Goal: Task Accomplishment & Management: Use online tool/utility

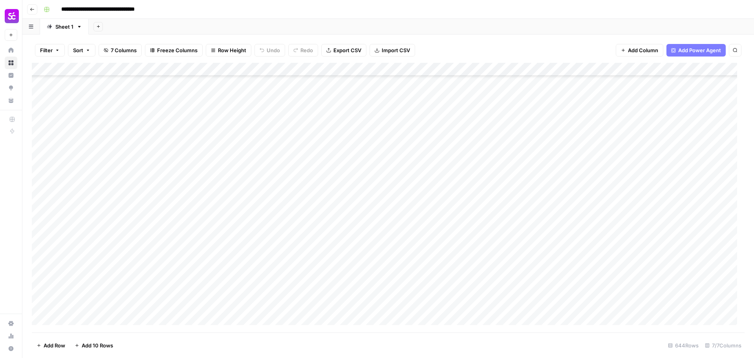
scroll to position [7040, 0]
click at [650, 96] on div "Add Column" at bounding box center [388, 198] width 713 height 270
click at [647, 108] on div "Add Column" at bounding box center [388, 198] width 713 height 270
click at [649, 123] on div "Add Column" at bounding box center [388, 198] width 713 height 270
click at [646, 135] on div "Add Column" at bounding box center [388, 198] width 713 height 270
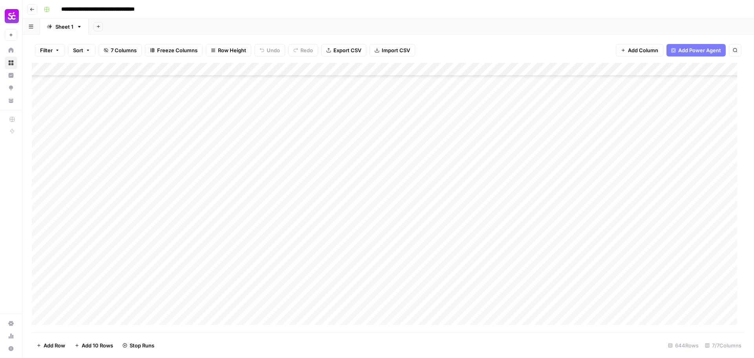
click at [645, 147] on div "Add Column" at bounding box center [388, 198] width 713 height 270
click at [640, 162] on div "Add Column" at bounding box center [388, 198] width 713 height 270
click at [641, 176] on div "Add Column" at bounding box center [388, 198] width 713 height 270
click at [643, 189] on div "Add Column" at bounding box center [388, 198] width 713 height 270
click at [644, 202] on div "Add Column" at bounding box center [388, 198] width 713 height 270
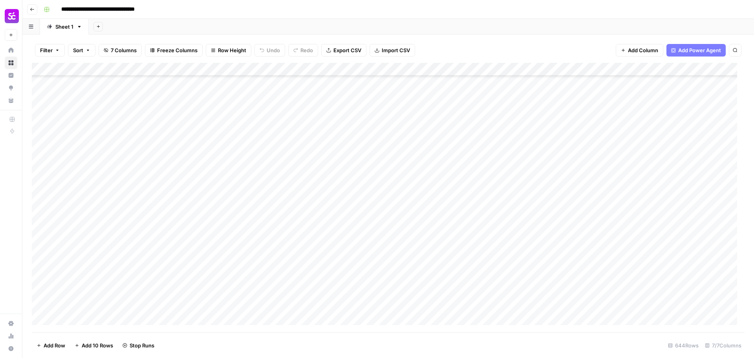
click at [643, 220] on div "Add Column" at bounding box center [388, 198] width 713 height 270
click at [642, 231] on div "Add Column" at bounding box center [388, 198] width 713 height 270
click at [642, 241] on div "Add Column" at bounding box center [388, 198] width 713 height 270
click at [642, 255] on div "Add Column" at bounding box center [388, 198] width 713 height 270
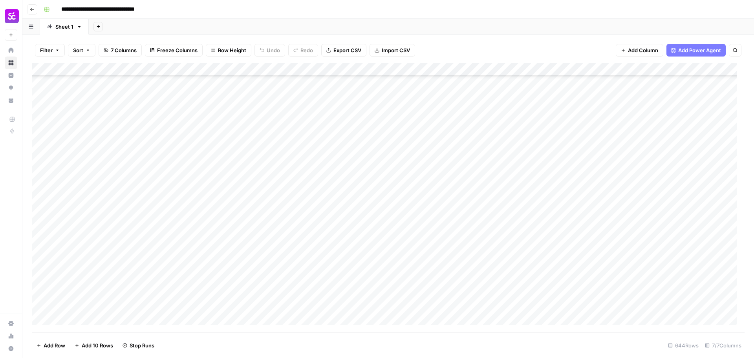
click at [645, 121] on div "Add Column" at bounding box center [388, 198] width 713 height 270
click at [647, 135] on div "Add Column" at bounding box center [388, 198] width 713 height 270
click at [646, 152] on div "Add Column" at bounding box center [388, 198] width 713 height 270
click at [645, 161] on div "Add Column" at bounding box center [388, 198] width 713 height 270
click at [644, 171] on div "Add Column" at bounding box center [388, 198] width 713 height 270
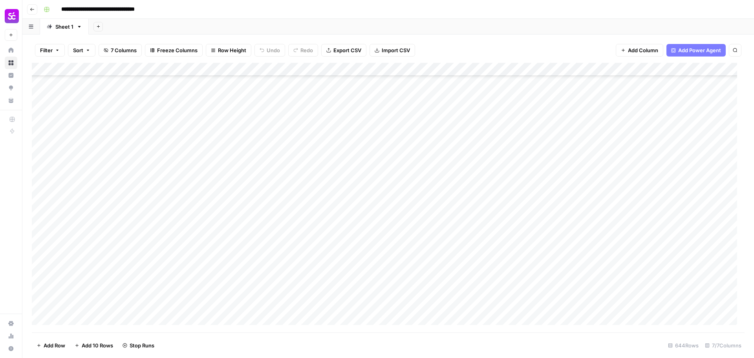
click at [643, 193] on div "Add Column" at bounding box center [388, 198] width 713 height 270
click at [641, 205] on div "Add Column" at bounding box center [388, 198] width 713 height 270
click at [641, 215] on div "Add Column" at bounding box center [388, 198] width 713 height 270
click at [643, 228] on div "Add Column" at bounding box center [388, 198] width 713 height 270
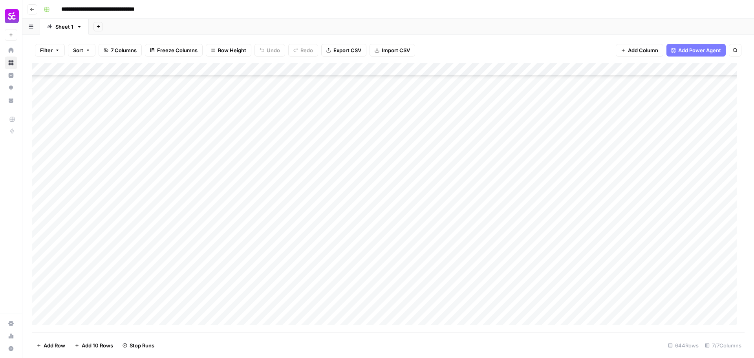
click at [643, 233] on div "Add Column" at bounding box center [388, 198] width 713 height 270
click at [645, 220] on div "Add Column" at bounding box center [388, 198] width 713 height 270
click at [646, 208] on div "Add Column" at bounding box center [388, 198] width 713 height 270
click at [646, 196] on div "Add Column" at bounding box center [388, 198] width 713 height 270
click at [646, 180] on div "Add Column" at bounding box center [388, 198] width 713 height 270
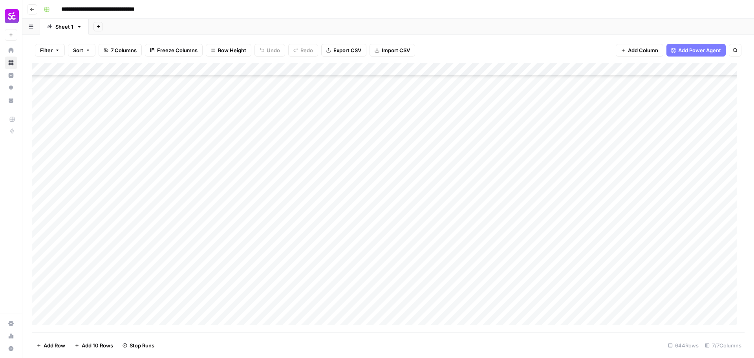
click at [646, 167] on div "Add Column" at bounding box center [388, 198] width 713 height 270
click at [648, 156] on div "Add Column" at bounding box center [388, 198] width 713 height 270
click at [650, 143] on div "Add Column" at bounding box center [388, 198] width 713 height 270
click at [649, 150] on div "Add Column" at bounding box center [388, 198] width 713 height 270
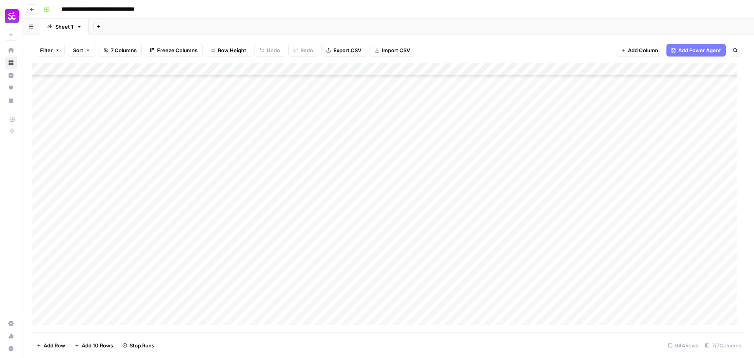
click at [650, 165] on div "Add Column" at bounding box center [388, 198] width 713 height 270
click at [651, 183] on div "Add Column" at bounding box center [388, 198] width 713 height 270
click at [653, 199] on div "Add Column" at bounding box center [388, 198] width 713 height 270
click at [652, 205] on div "Add Column" at bounding box center [388, 198] width 713 height 270
click at [649, 217] on div "Add Column" at bounding box center [388, 198] width 713 height 270
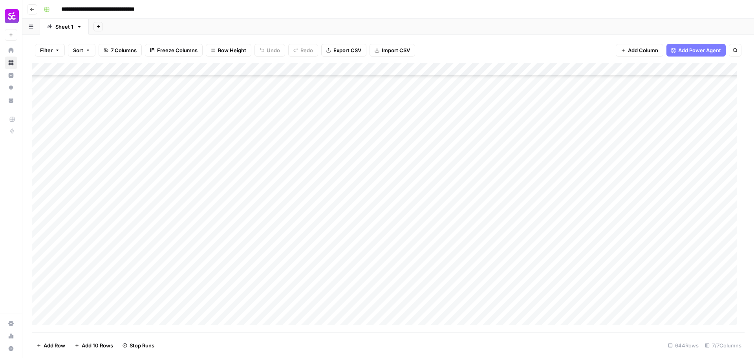
click at [651, 231] on div "Add Column" at bounding box center [388, 198] width 713 height 270
click at [648, 244] on div "Add Column" at bounding box center [388, 198] width 713 height 270
click at [647, 256] on div "Add Column" at bounding box center [388, 198] width 713 height 270
click at [644, 271] on div "Add Column" at bounding box center [388, 198] width 713 height 270
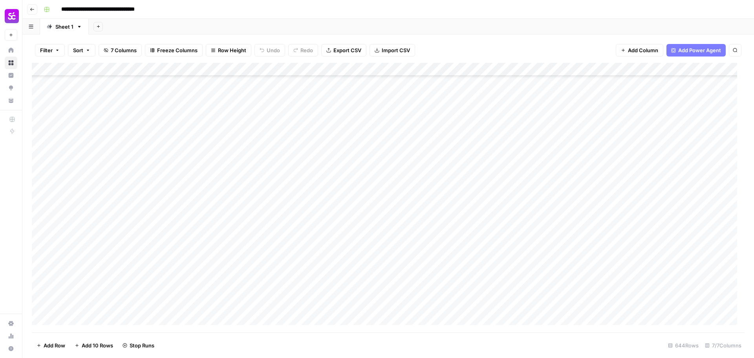
click at [640, 319] on div "Add Column" at bounding box center [388, 198] width 713 height 270
click at [646, 305] on div "Add Column" at bounding box center [388, 198] width 713 height 270
click at [647, 295] on div "Add Column" at bounding box center [388, 198] width 713 height 270
click at [648, 278] on div "Add Column" at bounding box center [388, 198] width 713 height 270
click at [645, 266] on div "Add Column" at bounding box center [388, 198] width 713 height 270
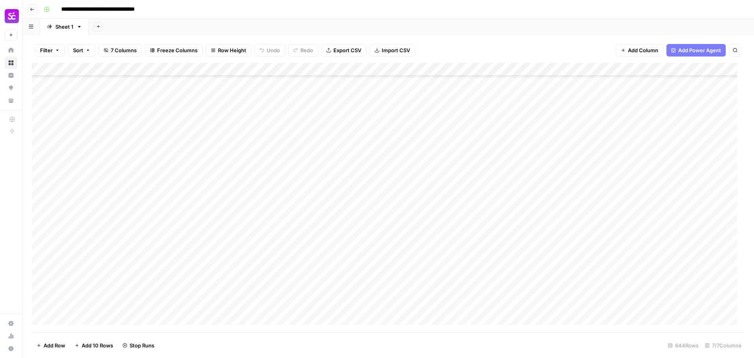
click at [646, 247] on div "Add Column" at bounding box center [388, 198] width 713 height 270
click at [646, 253] on div "Add Column" at bounding box center [388, 198] width 713 height 270
click at [646, 226] on div "Add Column" at bounding box center [388, 198] width 713 height 270
click at [648, 212] on div "Add Column" at bounding box center [388, 198] width 713 height 270
click at [647, 200] on div "Add Column" at bounding box center [388, 198] width 713 height 270
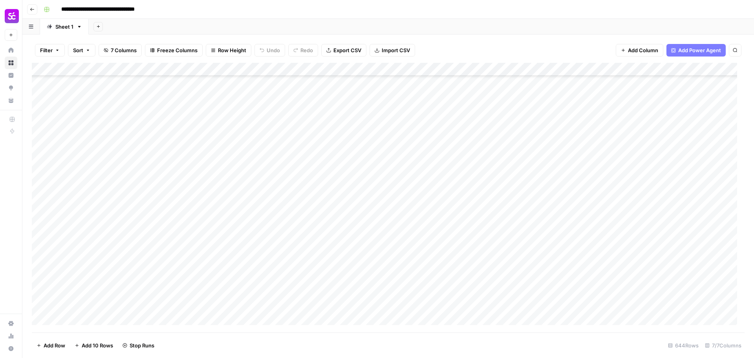
click at [648, 187] on div "Add Column" at bounding box center [388, 198] width 713 height 270
click at [649, 172] on div "Add Column" at bounding box center [388, 198] width 713 height 270
click at [649, 160] on div "Add Column" at bounding box center [388, 198] width 713 height 270
click at [647, 194] on div "Add Column" at bounding box center [388, 198] width 713 height 270
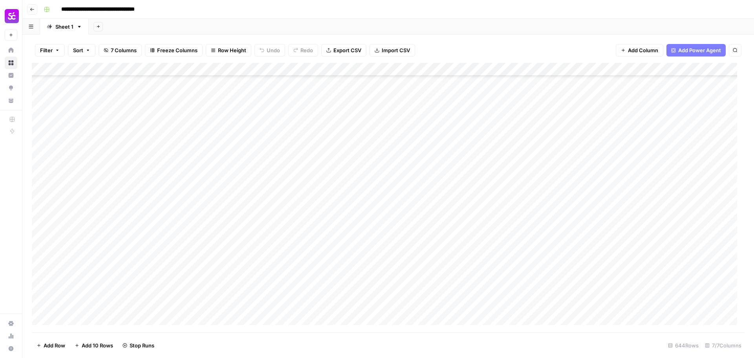
click at [645, 182] on div "Add Column" at bounding box center [388, 198] width 713 height 270
click at [646, 170] on div "Add Column" at bounding box center [388, 198] width 713 height 270
click at [646, 155] on div "Add Column" at bounding box center [388, 198] width 713 height 270
click at [646, 143] on div "Add Column" at bounding box center [388, 198] width 713 height 270
click at [645, 128] on div "Add Column" at bounding box center [388, 198] width 713 height 270
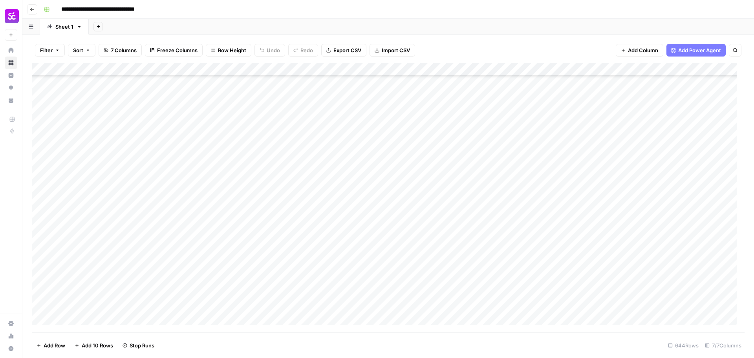
click at [647, 113] on div "Add Column" at bounding box center [388, 198] width 713 height 270
click at [649, 198] on div "Add Column" at bounding box center [388, 198] width 713 height 270
click at [645, 181] on div "Add Column" at bounding box center [388, 198] width 713 height 270
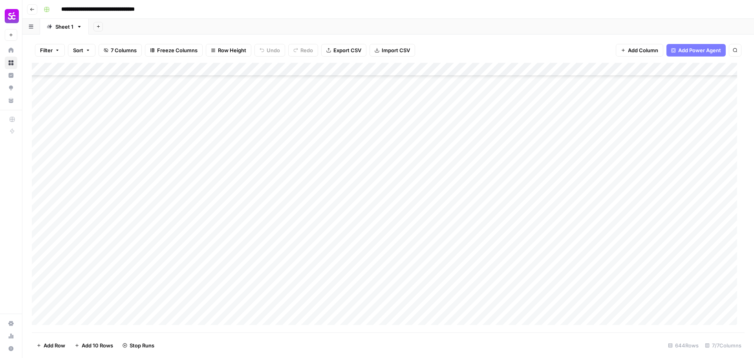
click at [651, 138] on div "Add Column" at bounding box center [388, 198] width 713 height 270
click at [651, 151] on div "Add Column" at bounding box center [388, 198] width 713 height 270
click at [651, 162] on div "Add Column" at bounding box center [388, 198] width 713 height 270
click at [650, 176] on div "Add Column" at bounding box center [388, 198] width 713 height 270
click at [649, 191] on div "Add Column" at bounding box center [388, 198] width 713 height 270
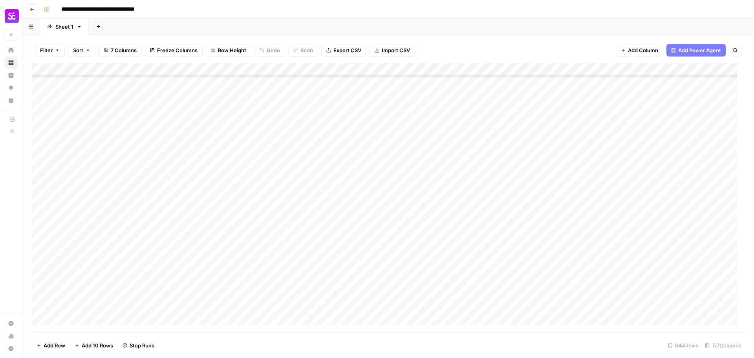
click at [648, 204] on div "Add Column" at bounding box center [388, 198] width 713 height 270
click at [647, 214] on div "Add Column" at bounding box center [388, 198] width 713 height 270
click at [645, 229] on div "Add Column" at bounding box center [388, 198] width 713 height 270
click at [647, 242] on div "Add Column" at bounding box center [388, 198] width 713 height 270
click at [647, 258] on div "Add Column" at bounding box center [388, 198] width 713 height 270
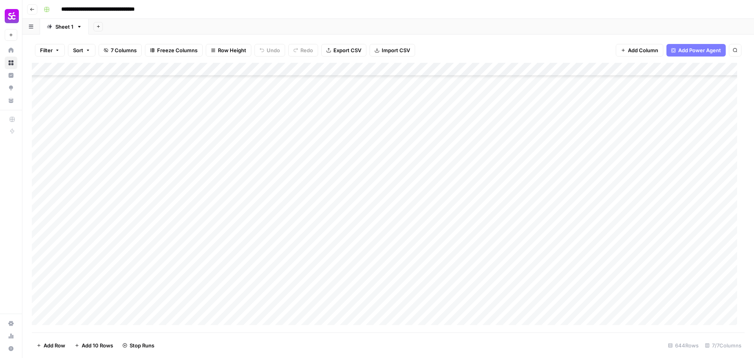
click at [647, 269] on div "Add Column" at bounding box center [388, 198] width 713 height 270
click at [649, 185] on div "Add Column" at bounding box center [388, 198] width 713 height 270
click at [676, 187] on div "Add Column" at bounding box center [388, 198] width 713 height 270
click at [675, 170] on div "Add Column" at bounding box center [388, 198] width 713 height 270
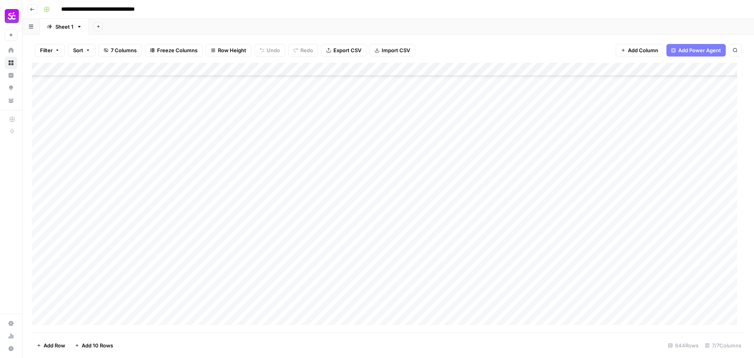
click at [679, 155] on div "Add Column" at bounding box center [388, 198] width 713 height 270
click at [564, 163] on div "Add Column" at bounding box center [388, 198] width 713 height 270
click at [577, 160] on div "Add Column" at bounding box center [388, 198] width 713 height 270
click at [577, 160] on textarea "**********" at bounding box center [606, 160] width 126 height 11
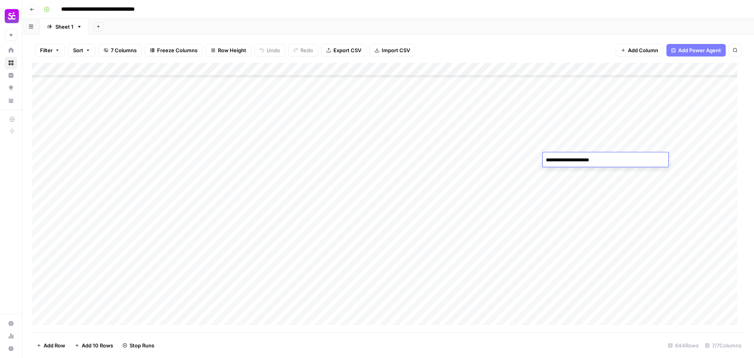
click at [570, 160] on textarea "**********" at bounding box center [606, 160] width 126 height 11
click at [562, 161] on textarea "**********" at bounding box center [606, 160] width 126 height 11
type textarea "**********"
click at [580, 172] on div "Add Column" at bounding box center [388, 198] width 713 height 270
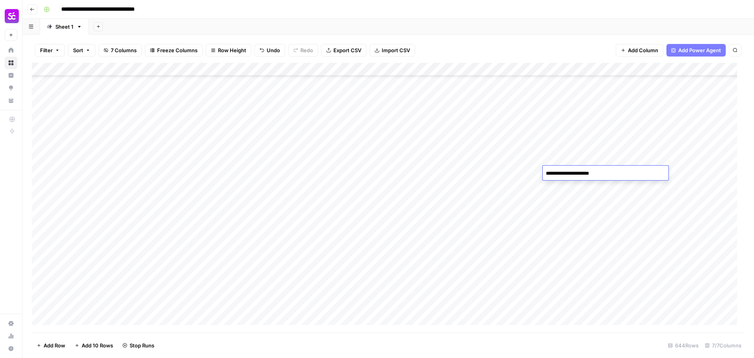
click at [580, 172] on textarea "**********" at bounding box center [606, 173] width 126 height 11
type textarea "**********"
click at [582, 184] on div "Add Column" at bounding box center [388, 198] width 713 height 270
type textarea "**********"
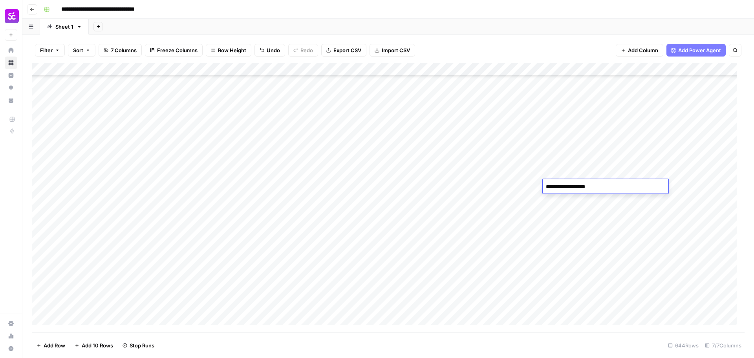
click at [585, 198] on div "Add Column" at bounding box center [388, 198] width 713 height 270
type textarea "**********"
click at [590, 216] on div "Add Column" at bounding box center [388, 198] width 713 height 270
click at [585, 214] on div "Add Column" at bounding box center [388, 198] width 713 height 270
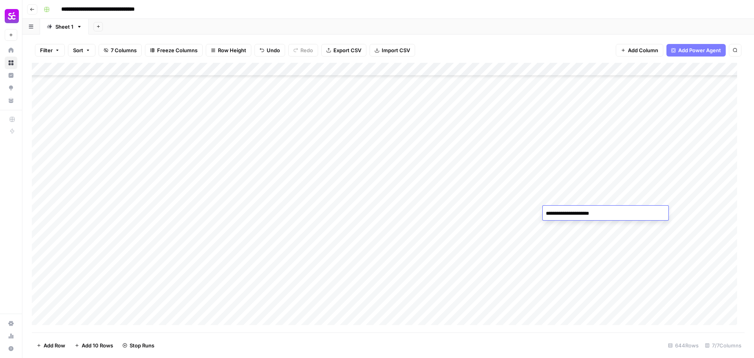
click at [585, 214] on textarea "**********" at bounding box center [606, 213] width 126 height 11
click at [548, 214] on textarea "**********" at bounding box center [606, 213] width 126 height 11
type textarea "**********"
click at [576, 227] on div "Add Column" at bounding box center [388, 198] width 713 height 270
click at [570, 226] on div "Add Column" at bounding box center [388, 198] width 713 height 270
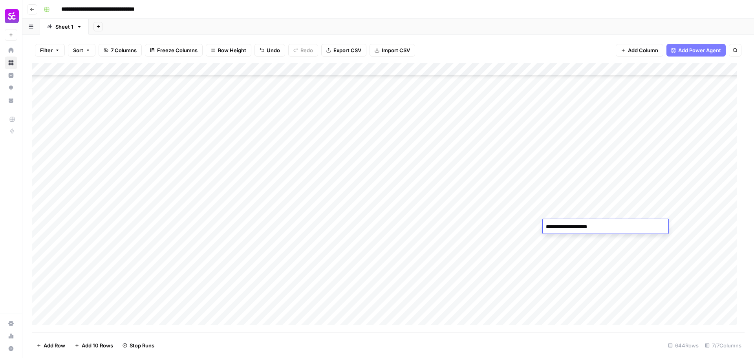
type textarea "**********"
click at [587, 243] on div "Add Column" at bounding box center [388, 198] width 713 height 270
click at [399, 225] on div "Add Column" at bounding box center [388, 198] width 713 height 270
click at [415, 237] on div "Add Column" at bounding box center [388, 198] width 713 height 270
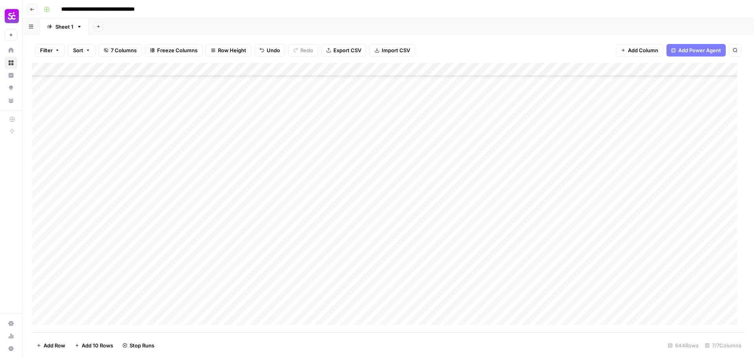
click at [402, 224] on div "Add Column" at bounding box center [388, 198] width 713 height 270
click at [410, 235] on div "Add Column" at bounding box center [388, 198] width 713 height 270
click at [410, 249] on div "Add Column" at bounding box center [388, 198] width 713 height 270
click at [401, 263] on div "Add Column" at bounding box center [388, 198] width 713 height 270
click at [401, 275] on div "Add Column" at bounding box center [388, 198] width 713 height 270
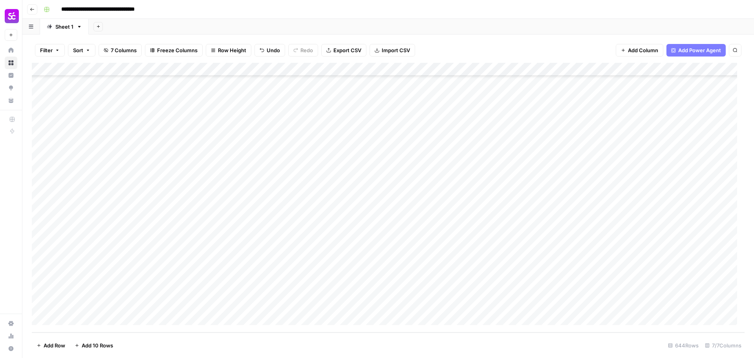
click at [403, 296] on div "Add Column" at bounding box center [388, 198] width 713 height 270
click at [403, 304] on div "Add Column" at bounding box center [388, 198] width 713 height 270
click at [398, 291] on div "Add Column" at bounding box center [388, 198] width 713 height 270
click at [569, 241] on div "Add Column" at bounding box center [388, 198] width 713 height 270
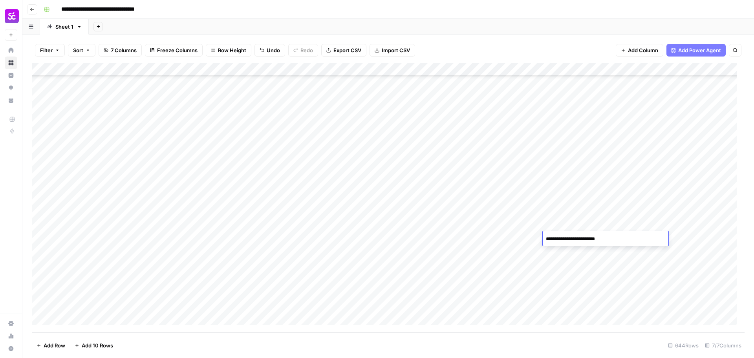
type textarea "**********"
click at [596, 257] on div "Add Column" at bounding box center [388, 198] width 713 height 270
click at [594, 249] on div "Add Column" at bounding box center [388, 198] width 713 height 270
type textarea "**********"
click at [592, 269] on div "Add Column" at bounding box center [388, 198] width 713 height 270
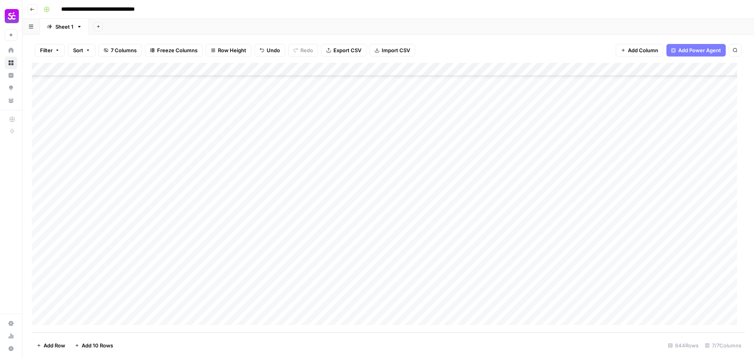
click at [592, 269] on div "Add Column" at bounding box center [388, 198] width 713 height 270
type textarea "**********"
click at [586, 281] on div "Add Column" at bounding box center [388, 198] width 713 height 270
type textarea "**********"
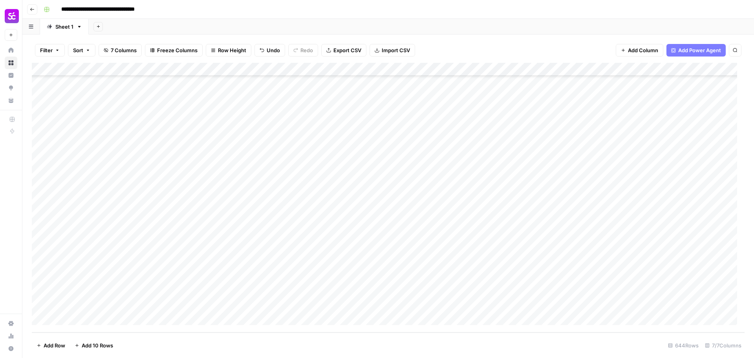
click at [582, 298] on div "Add Column" at bounding box center [388, 198] width 713 height 270
click at [579, 290] on div "Add Column" at bounding box center [388, 198] width 713 height 270
click at [579, 290] on textarea at bounding box center [606, 292] width 126 height 11
type textarea "**********"
click at [576, 308] on div "Add Column" at bounding box center [388, 198] width 713 height 270
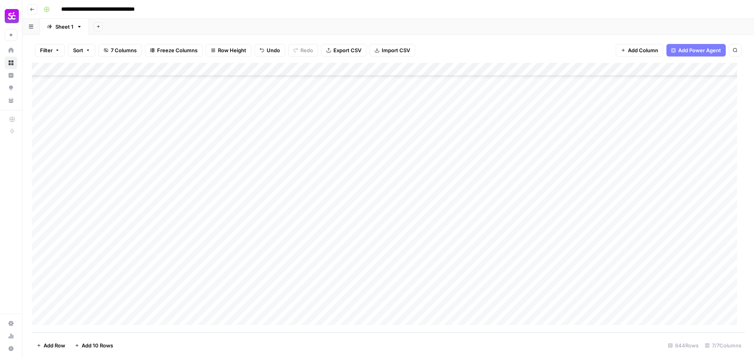
click at [576, 308] on div "Add Column" at bounding box center [388, 198] width 713 height 270
type textarea "**********"
click at [702, 261] on div "Add Column" at bounding box center [388, 198] width 713 height 270
click at [677, 220] on div "Add Column" at bounding box center [388, 198] width 713 height 270
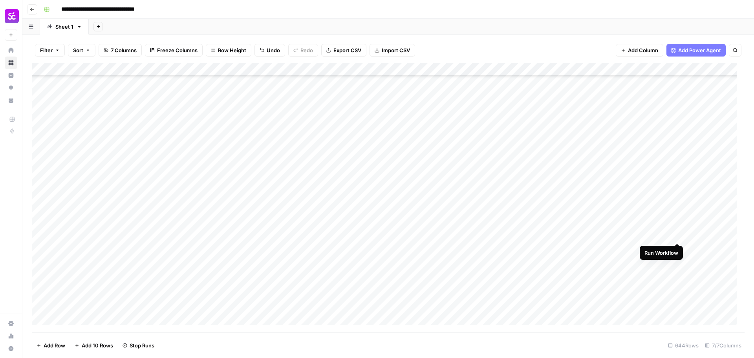
click at [676, 234] on div "Add Column" at bounding box center [388, 198] width 713 height 270
click at [647, 200] on div "Add Column" at bounding box center [388, 198] width 713 height 270
click at [651, 213] on div "Add Column" at bounding box center [388, 198] width 713 height 270
click at [650, 225] on div "Add Column" at bounding box center [388, 198] width 713 height 270
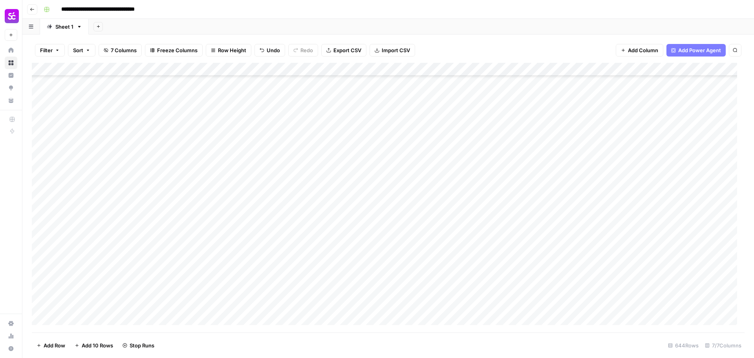
click at [646, 240] on div "Add Column" at bounding box center [388, 198] width 713 height 270
click at [642, 254] on div "Add Column" at bounding box center [388, 198] width 713 height 270
click at [644, 119] on div "Add Column" at bounding box center [388, 198] width 713 height 270
click at [645, 133] on div "Add Column" at bounding box center [388, 198] width 713 height 270
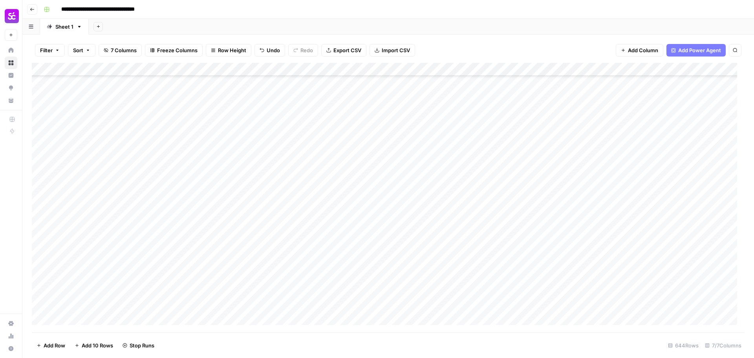
click at [647, 145] on div "Add Column" at bounding box center [388, 198] width 713 height 270
click at [647, 159] on div "Add Column" at bounding box center [388, 198] width 713 height 270
click at [647, 176] on div "Add Column" at bounding box center [388, 198] width 713 height 270
click at [645, 188] on div "Add Column" at bounding box center [388, 198] width 713 height 270
click at [644, 201] on div "Add Column" at bounding box center [388, 198] width 713 height 270
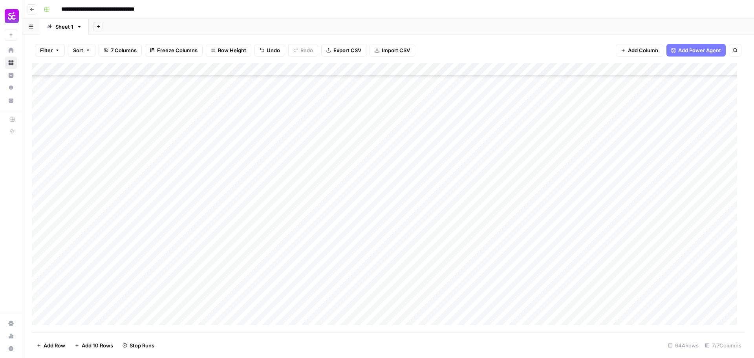
click at [642, 212] on div "Add Column" at bounding box center [388, 198] width 713 height 270
click at [643, 227] on div "Add Column" at bounding box center [388, 198] width 713 height 270
click at [645, 236] on div "Add Column" at bounding box center [388, 198] width 713 height 270
click at [646, 252] on div "Add Column" at bounding box center [388, 198] width 713 height 270
click at [647, 268] on div "Add Column" at bounding box center [388, 198] width 713 height 270
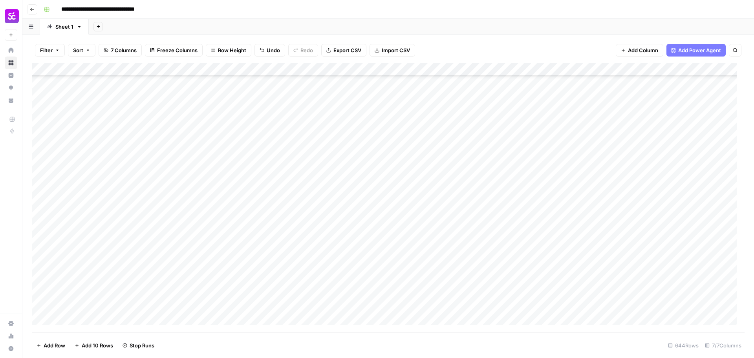
scroll to position [8169, 0]
click at [648, 182] on div "Add Column" at bounding box center [388, 198] width 713 height 270
click at [649, 190] on div "Add Column" at bounding box center [388, 198] width 713 height 270
click at [649, 214] on div "Add Column" at bounding box center [388, 198] width 713 height 270
click at [649, 225] on div "Add Column" at bounding box center [388, 198] width 713 height 270
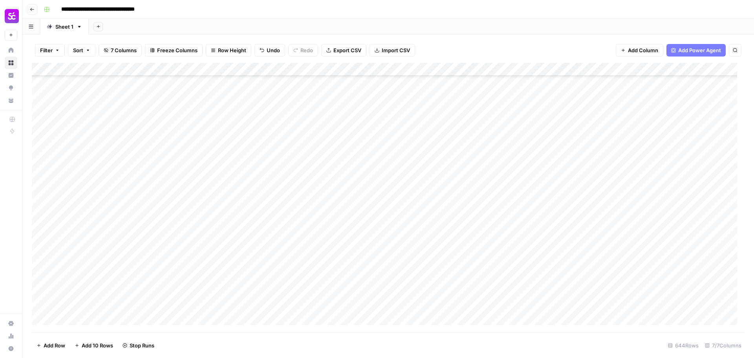
click at [649, 237] on div "Add Column" at bounding box center [388, 198] width 713 height 270
click at [648, 249] on div "Add Column" at bounding box center [388, 198] width 713 height 270
click at [648, 261] on div "Add Column" at bounding box center [388, 198] width 713 height 270
click at [647, 272] on div "Add Column" at bounding box center [388, 198] width 713 height 270
click at [645, 286] on div "Add Column" at bounding box center [388, 198] width 713 height 270
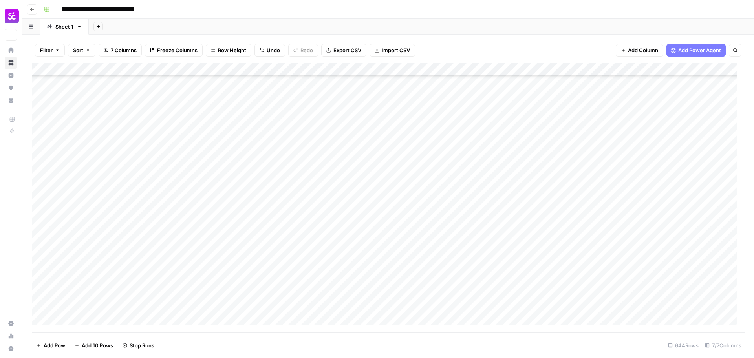
click at [645, 301] on div "Add Column" at bounding box center [388, 198] width 713 height 270
click at [647, 311] on div "Add Column" at bounding box center [388, 198] width 713 height 270
click at [665, 264] on div "Add Column" at bounding box center [388, 198] width 713 height 270
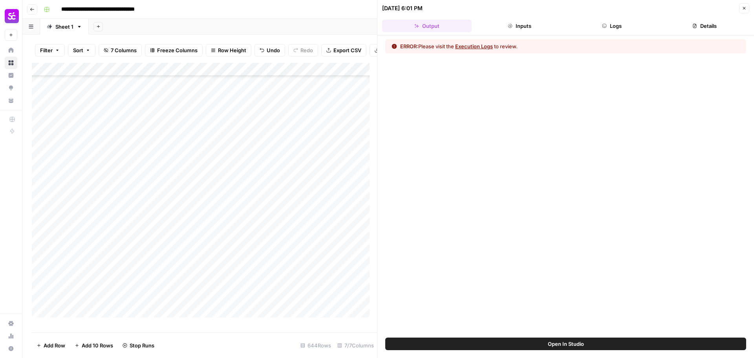
click at [623, 28] on button "Logs" at bounding box center [613, 26] width 90 height 13
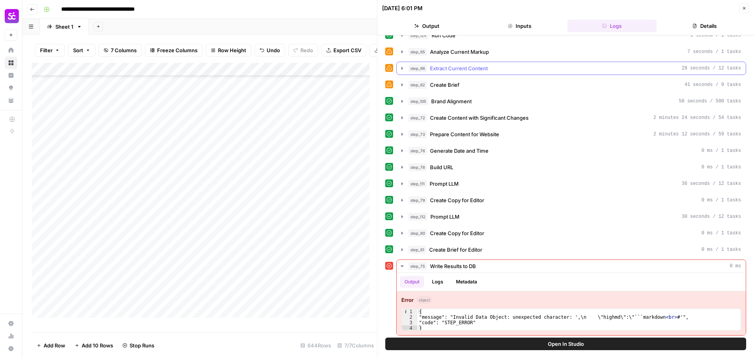
scroll to position [293, 0]
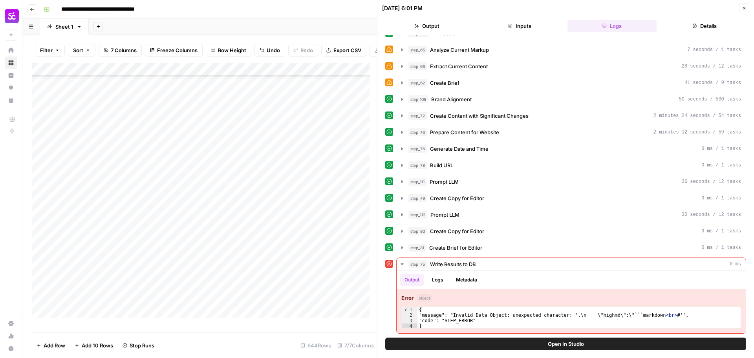
click at [84, 273] on div "Add Column" at bounding box center [204, 194] width 345 height 262
click at [84, 273] on textarea "**********" at bounding box center [122, 272] width 126 height 11
click at [744, 7] on icon "button" at bounding box center [744, 8] width 5 height 5
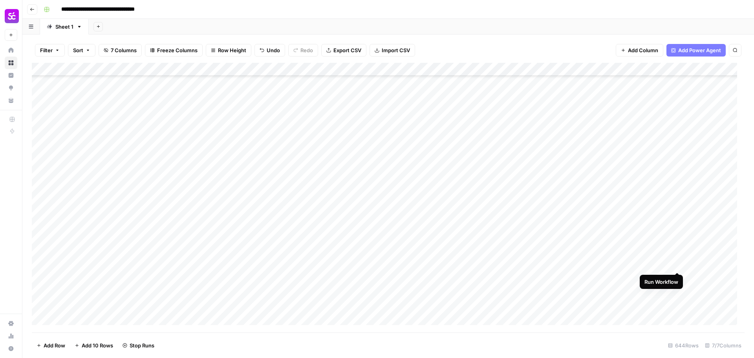
click at [675, 265] on div "Add Column" at bounding box center [388, 198] width 713 height 270
click at [654, 90] on div "Add Column" at bounding box center [388, 198] width 713 height 270
click at [647, 304] on div "Add Column" at bounding box center [388, 198] width 713 height 270
click at [646, 288] on div "Add Column" at bounding box center [388, 198] width 713 height 270
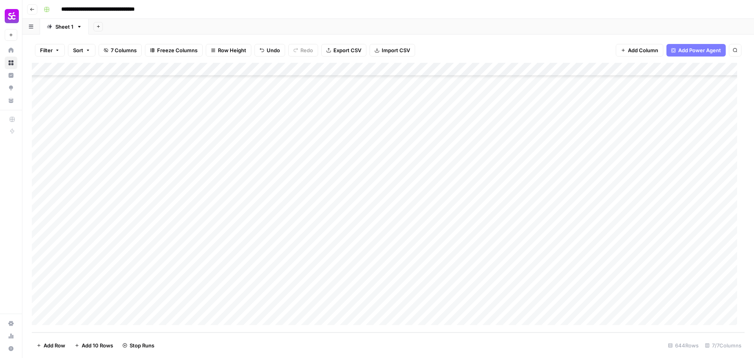
click at [645, 279] on div "Add Column" at bounding box center [388, 198] width 713 height 270
click at [646, 265] on div "Add Column" at bounding box center [388, 198] width 713 height 270
click at [645, 253] on div "Add Column" at bounding box center [388, 198] width 713 height 270
click at [645, 237] on div "Add Column" at bounding box center [388, 198] width 713 height 270
click at [646, 222] on div "Add Column" at bounding box center [388, 198] width 713 height 270
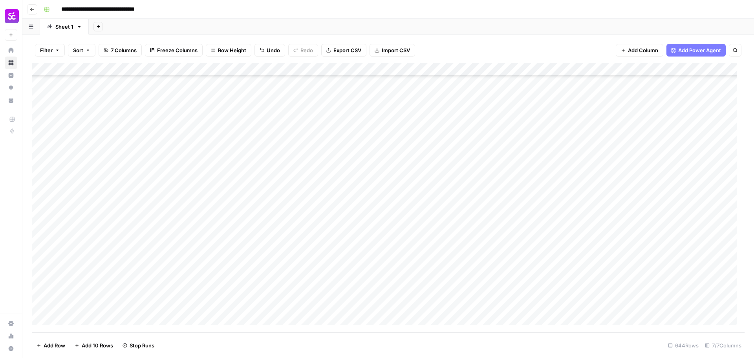
click at [647, 211] on div "Add Column" at bounding box center [388, 198] width 713 height 270
click at [647, 197] on div "Add Column" at bounding box center [388, 198] width 713 height 270
click at [647, 184] on div "Add Column" at bounding box center [388, 198] width 713 height 270
click at [646, 170] on div "Add Column" at bounding box center [388, 198] width 713 height 270
click at [647, 158] on div "Add Column" at bounding box center [388, 198] width 713 height 270
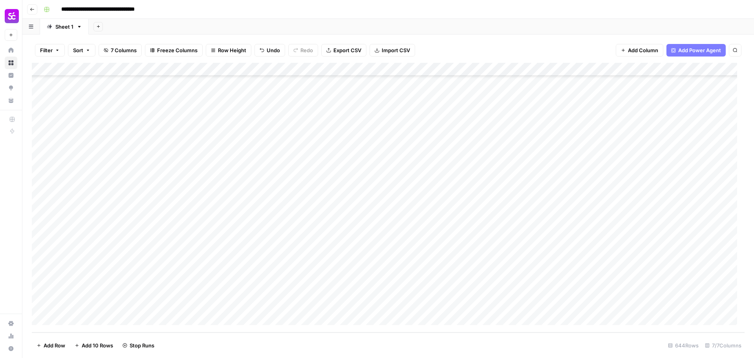
click at [647, 143] on div "Add Column" at bounding box center [388, 198] width 713 height 270
click at [649, 132] on div "Add Column" at bounding box center [388, 198] width 713 height 270
click at [667, 174] on div "Add Column" at bounding box center [388, 198] width 713 height 270
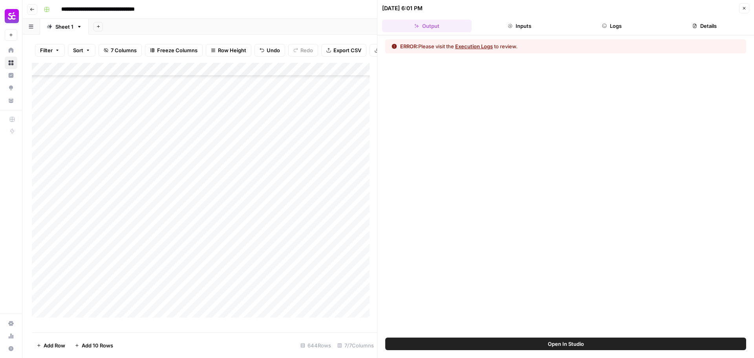
click at [620, 30] on button "Logs" at bounding box center [613, 26] width 90 height 13
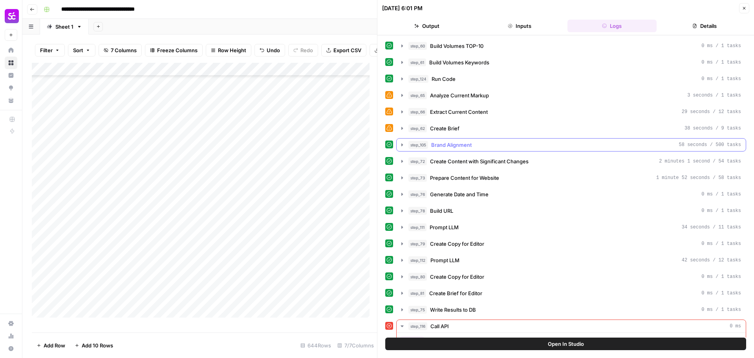
scroll to position [315, 0]
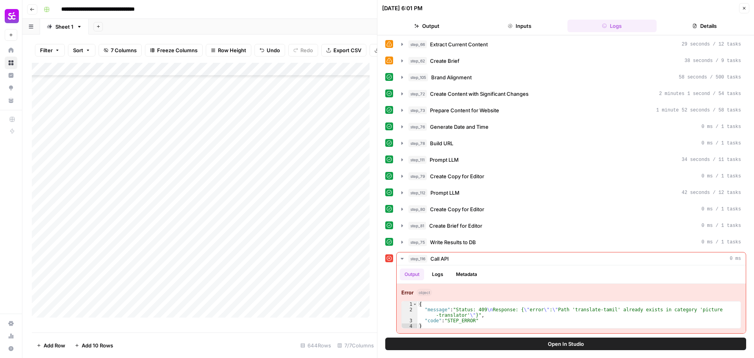
click at [744, 9] on icon "button" at bounding box center [744, 8] width 5 height 5
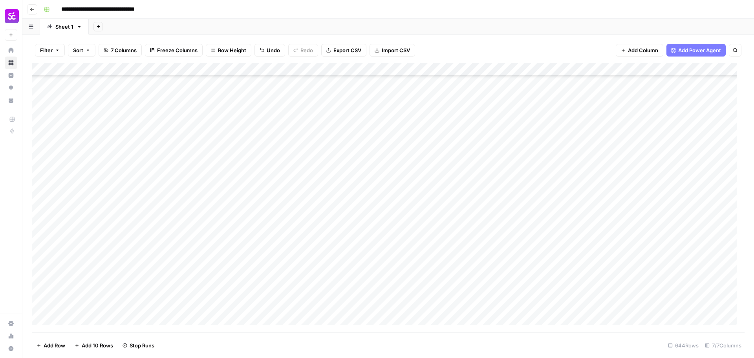
scroll to position [8365, 0]
click at [667, 193] on div "Add Column" at bounding box center [388, 198] width 713 height 270
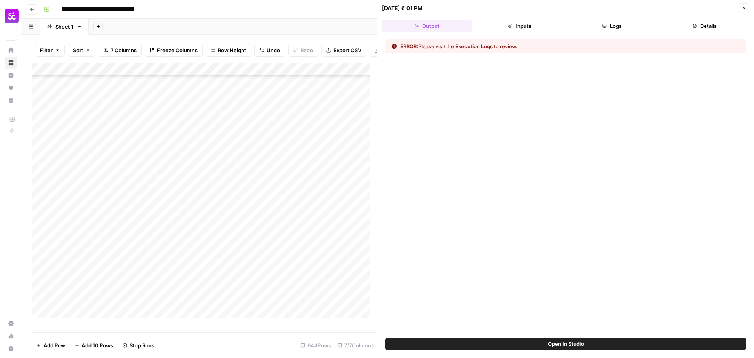
click at [531, 26] on button "Inputs" at bounding box center [520, 26] width 90 height 13
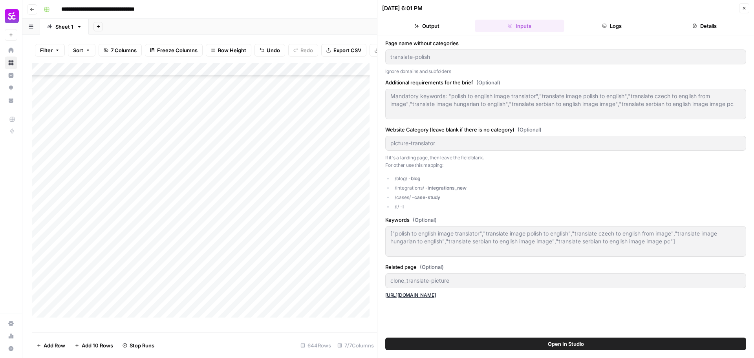
click at [609, 24] on button "Logs" at bounding box center [613, 26] width 90 height 13
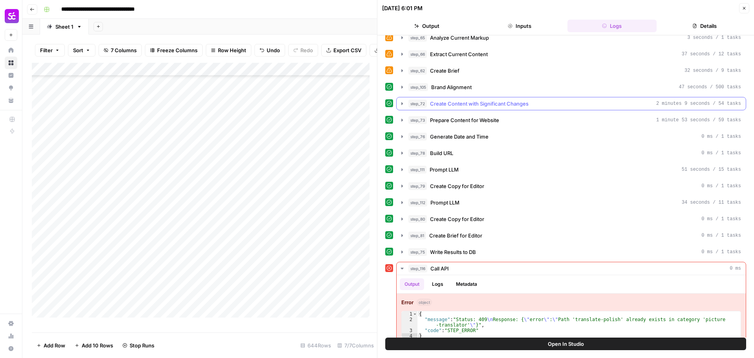
scroll to position [315, 0]
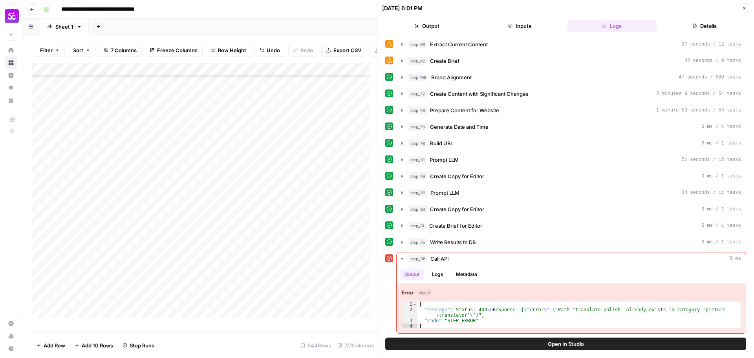
click at [746, 11] on button "Close" at bounding box center [744, 8] width 10 height 10
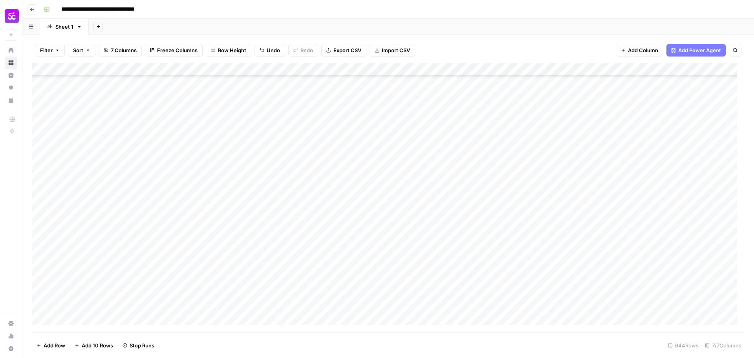
click at [132, 199] on div "Add Column" at bounding box center [388, 198] width 713 height 270
click at [131, 198] on div "Add Column" at bounding box center [388, 198] width 713 height 270
click at [677, 196] on div "Add Column" at bounding box center [388, 198] width 713 height 270
click at [668, 169] on div "Add Column" at bounding box center [388, 198] width 713 height 270
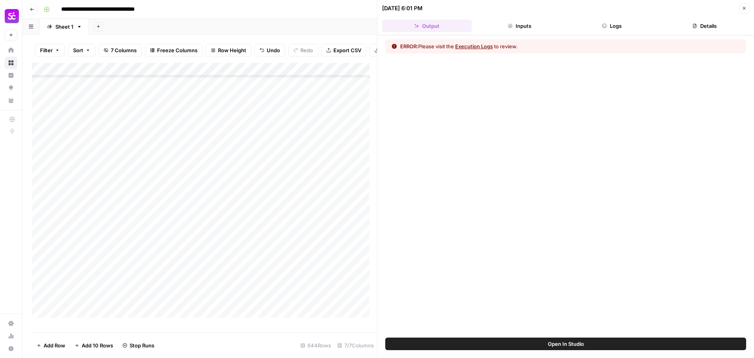
click at [603, 29] on button "Logs" at bounding box center [613, 26] width 90 height 13
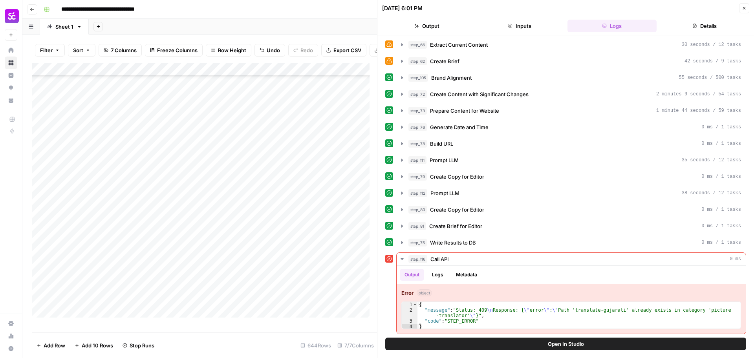
scroll to position [315, 0]
type textarea "**********"
drag, startPoint x: 593, startPoint y: 310, endPoint x: 614, endPoint y: 310, distance: 21.6
click at [614, 310] on div "{ "message" : "Status: 409 \n Response: { \" error \" : \" Path 'translate-guja…" at bounding box center [579, 321] width 323 height 38
click at [742, 11] on button "Close" at bounding box center [744, 8] width 10 height 10
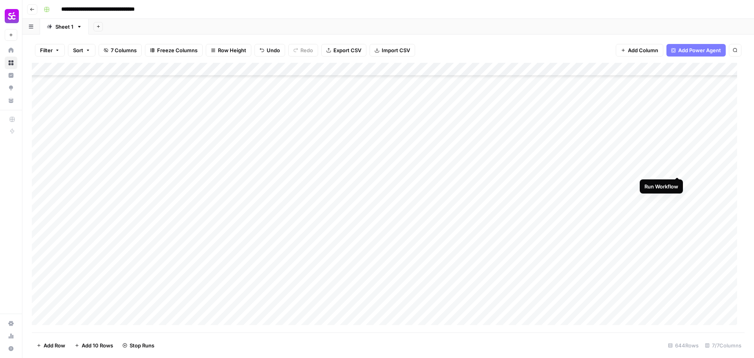
click at [676, 170] on div "Add Column" at bounding box center [388, 198] width 713 height 270
click at [668, 144] on div "Add Column" at bounding box center [388, 198] width 713 height 270
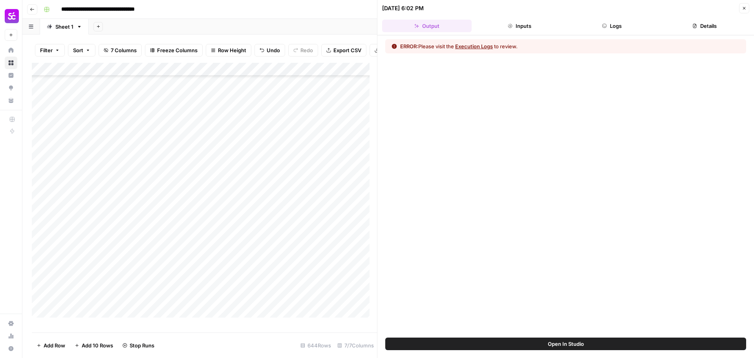
click at [531, 26] on button "Inputs" at bounding box center [520, 26] width 90 height 13
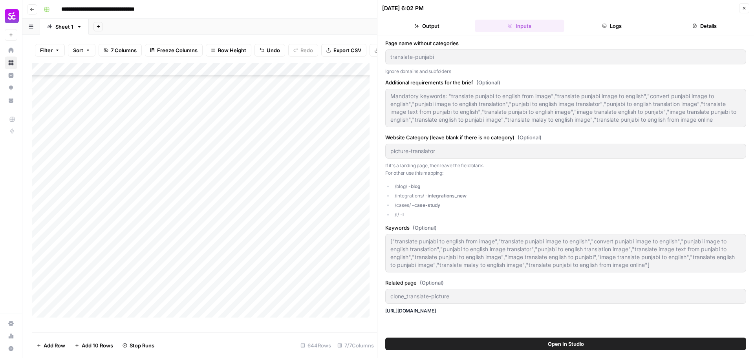
click at [610, 23] on button "Logs" at bounding box center [613, 26] width 90 height 13
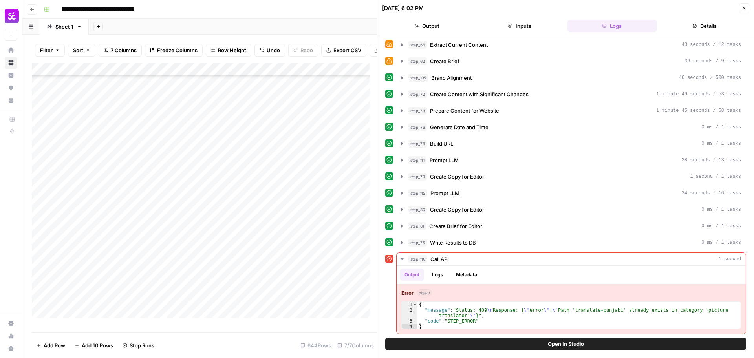
scroll to position [315, 0]
type textarea "**********"
click at [598, 312] on div "{ "message" : "Status: 409 \n Response: { \" error \" : \" Path 'translate-punj…" at bounding box center [579, 321] width 323 height 38
click at [743, 6] on icon "button" at bounding box center [744, 8] width 5 height 5
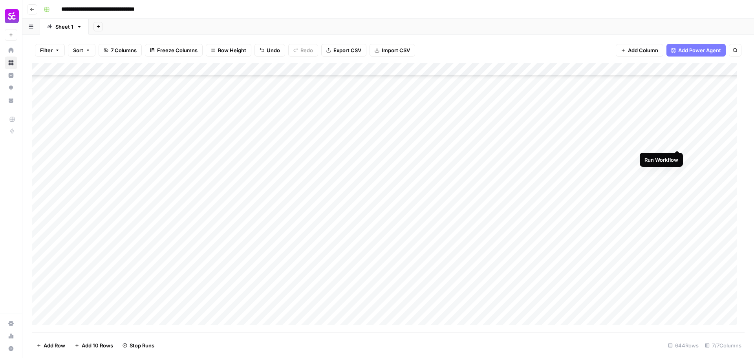
click at [680, 140] on div "Add Column" at bounding box center [388, 198] width 713 height 270
click at [665, 263] on div "Add Column" at bounding box center [388, 198] width 713 height 270
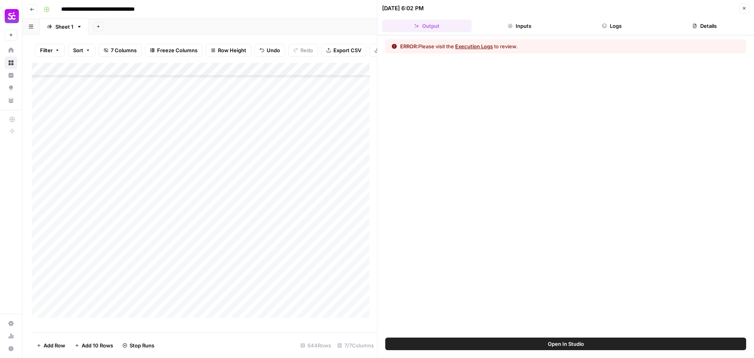
click at [612, 27] on button "Logs" at bounding box center [613, 26] width 90 height 13
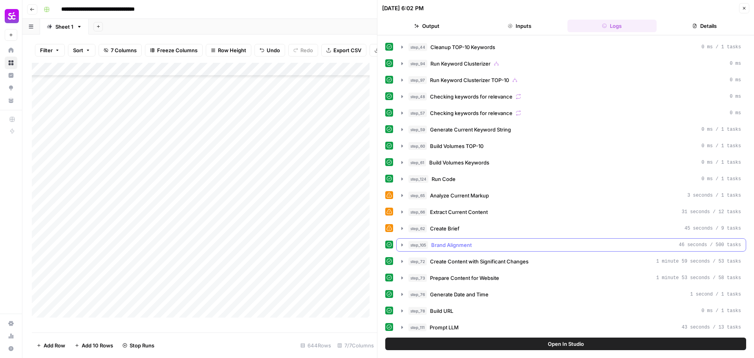
scroll to position [293, 0]
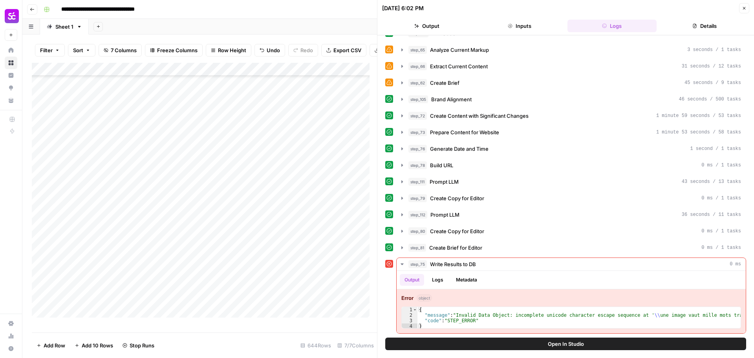
click at [744, 11] on button "Close" at bounding box center [744, 8] width 10 height 10
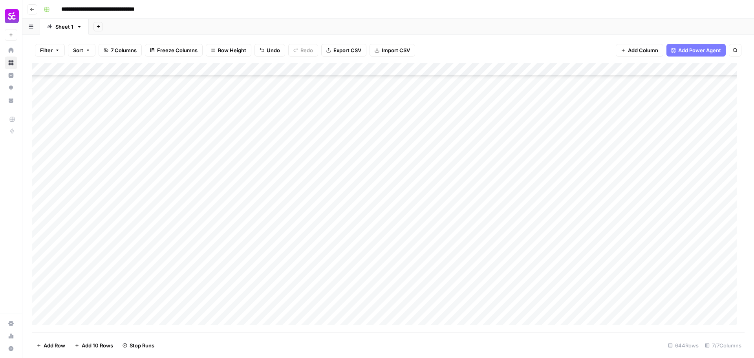
click at [410, 263] on div "Add Column" at bounding box center [388, 198] width 713 height 270
click at [125, 260] on div "Add Column" at bounding box center [388, 198] width 713 height 270
click at [139, 262] on textarea "**********" at bounding box center [122, 263] width 126 height 11
drag, startPoint x: 161, startPoint y: 265, endPoint x: 108, endPoint y: 269, distance: 53.2
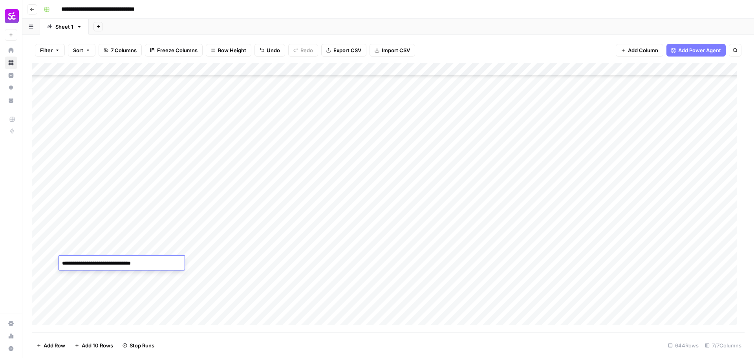
click at [108, 269] on div "**********" at bounding box center [122, 263] width 126 height 15
click at [153, 264] on textarea "**********" at bounding box center [122, 263] width 126 height 11
drag, startPoint x: 160, startPoint y: 264, endPoint x: 107, endPoint y: 271, distance: 53.4
click at [107, 271] on body "**********" at bounding box center [377, 179] width 754 height 358
click at [91, 263] on textarea "**********" at bounding box center [122, 263] width 126 height 11
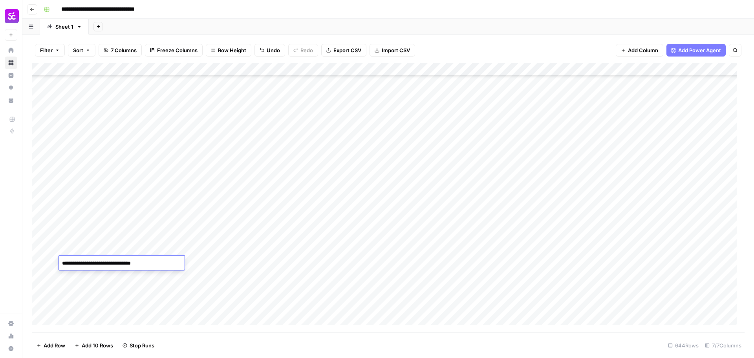
drag, startPoint x: 83, startPoint y: 264, endPoint x: 126, endPoint y: 267, distance: 43.7
click at [126, 267] on textarea "**********" at bounding box center [122, 263] width 126 height 11
type textarea "**********"
click at [132, 251] on div "Add Column" at bounding box center [388, 198] width 713 height 270
click at [131, 252] on div "Add Column" at bounding box center [388, 198] width 713 height 270
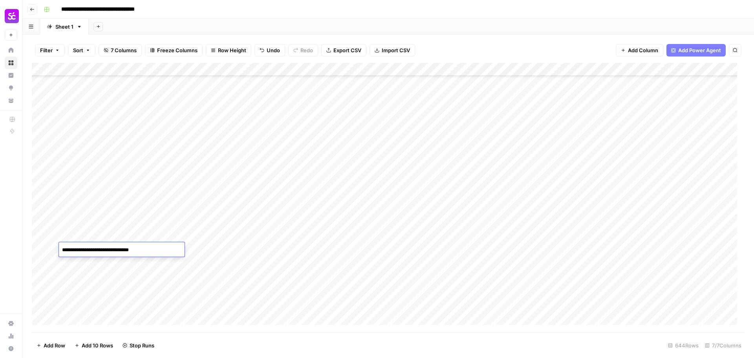
click at [148, 251] on textarea "**********" at bounding box center [122, 250] width 126 height 11
drag, startPoint x: 135, startPoint y: 255, endPoint x: 104, endPoint y: 256, distance: 31.5
click at [104, 256] on div "**********" at bounding box center [122, 249] width 126 height 15
type textarea "**********"
click at [141, 233] on div "Add Column" at bounding box center [388, 198] width 713 height 270
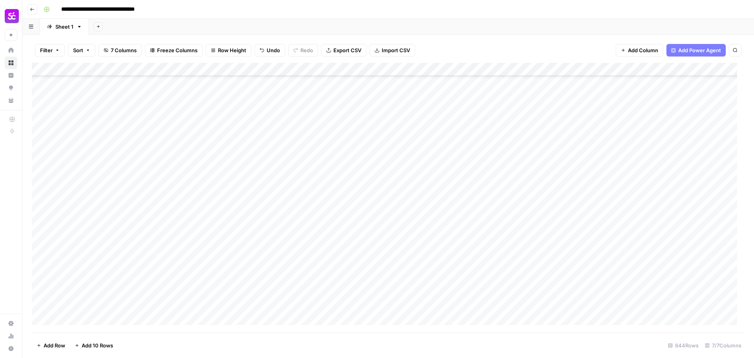
click at [141, 233] on div "Add Column" at bounding box center [388, 198] width 713 height 270
drag, startPoint x: 149, startPoint y: 236, endPoint x: 110, endPoint y: 245, distance: 40.3
click at [110, 245] on body "**********" at bounding box center [377, 179] width 754 height 358
click at [115, 236] on textarea "**********" at bounding box center [122, 236] width 126 height 11
drag, startPoint x: 113, startPoint y: 237, endPoint x: 86, endPoint y: 242, distance: 26.9
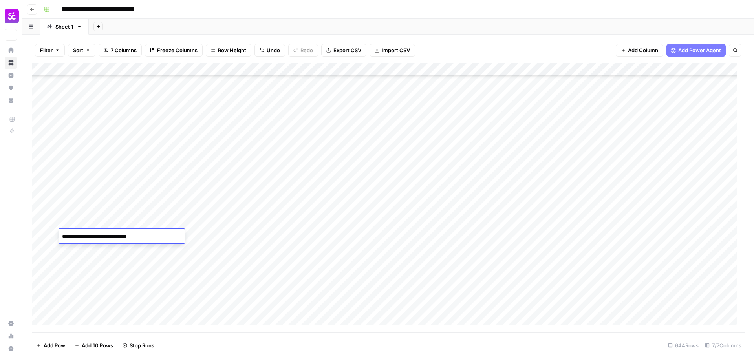
click at [86, 242] on div "**********" at bounding box center [122, 236] width 126 height 15
drag, startPoint x: 141, startPoint y: 240, endPoint x: 103, endPoint y: 240, distance: 38.9
click at [103, 240] on textarea "**********" at bounding box center [122, 236] width 126 height 11
type textarea "**********"
click at [122, 227] on div "Add Column" at bounding box center [388, 198] width 713 height 270
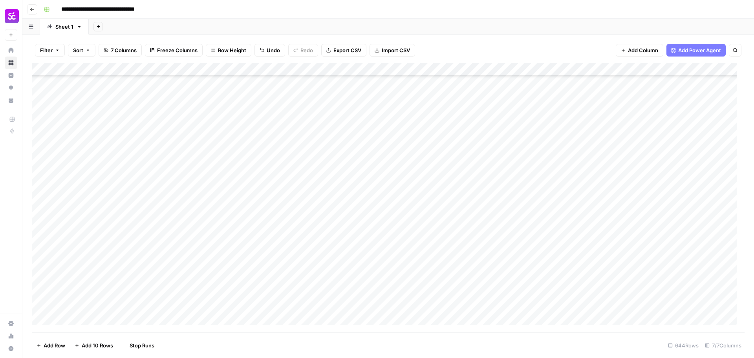
click at [117, 235] on div "Add Column" at bounding box center [388, 198] width 713 height 270
type input "*"
type input "******"
click at [708, 70] on icon "Previous Result" at bounding box center [710, 73] width 6 height 6
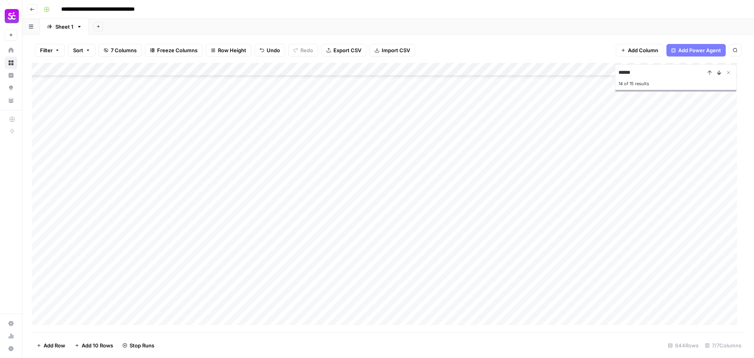
click at [720, 72] on icon "Next Result" at bounding box center [719, 73] width 6 height 6
click at [714, 70] on button "Previous Result" at bounding box center [709, 72] width 9 height 9
click at [719, 70] on icon "Next Result" at bounding box center [719, 73] width 6 height 6
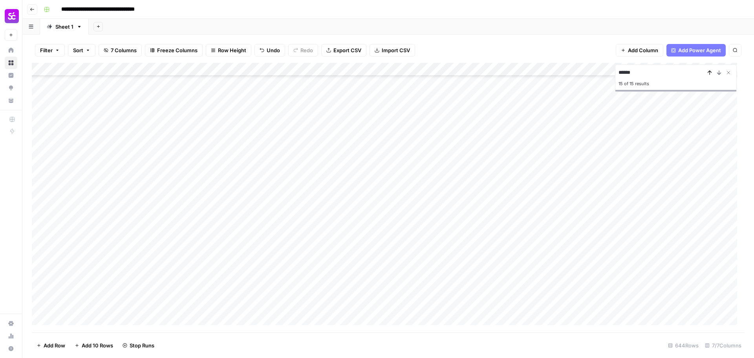
click at [709, 75] on icon "Previous Result" at bounding box center [710, 73] width 6 height 6
click at [709, 74] on icon "Previous Result" at bounding box center [710, 73] width 6 height 6
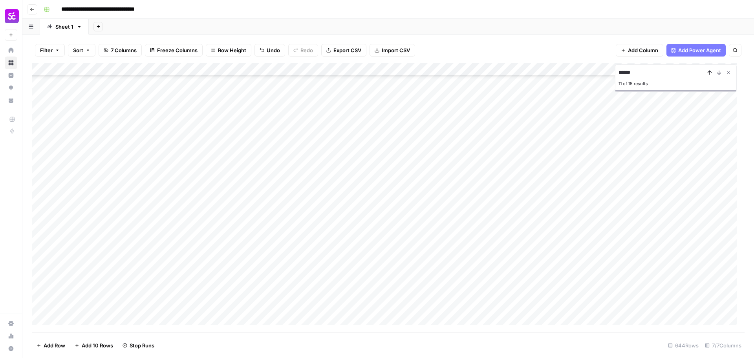
click at [709, 74] on icon "Previous Result" at bounding box center [710, 73] width 6 height 6
click at [42, 225] on div "Add Column" at bounding box center [388, 198] width 713 height 270
click at [59, 347] on span "Delete 1 Row" at bounding box center [52, 346] width 31 height 8
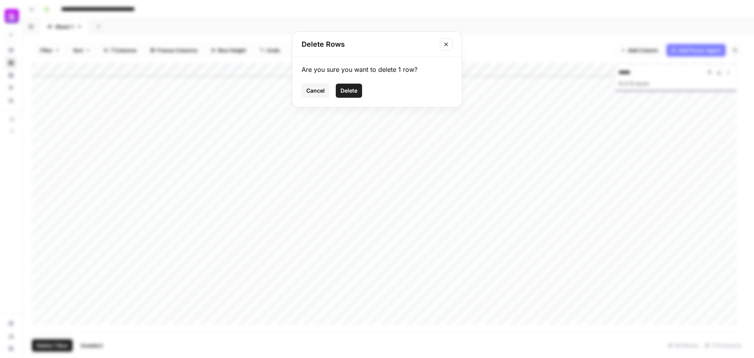
click at [350, 93] on span "Delete" at bounding box center [349, 91] width 17 height 8
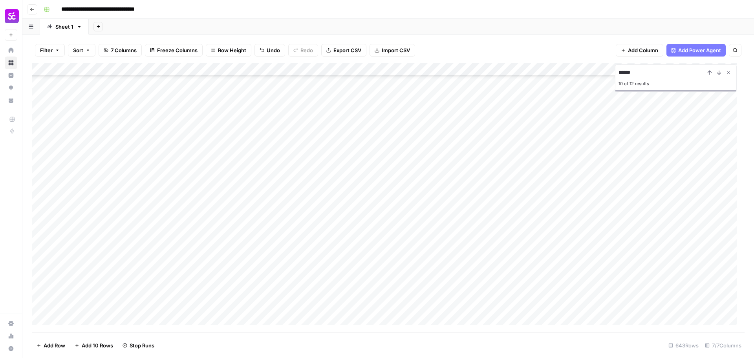
click at [665, 170] on div "Add Column" at bounding box center [388, 198] width 713 height 270
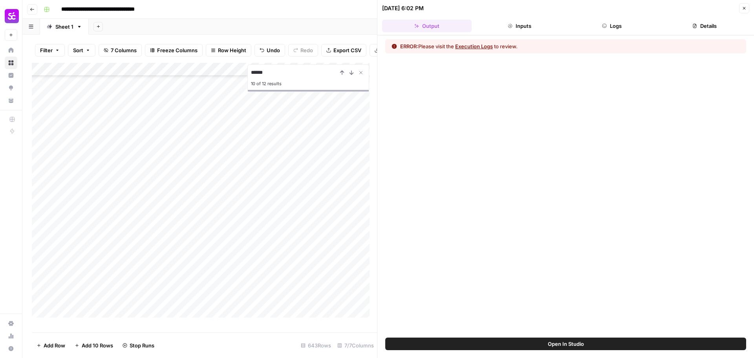
click at [542, 27] on button "Inputs" at bounding box center [520, 26] width 90 height 13
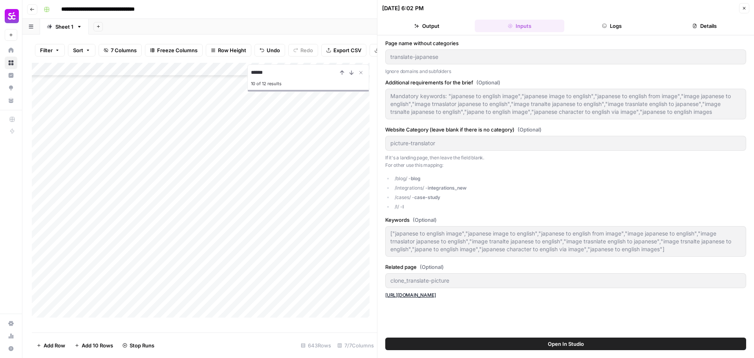
click at [628, 37] on div "Page name without categories translate-japanese Ignore domains and subfolders A…" at bounding box center [566, 186] width 377 height 302
click at [625, 26] on button "Logs" at bounding box center [613, 26] width 90 height 13
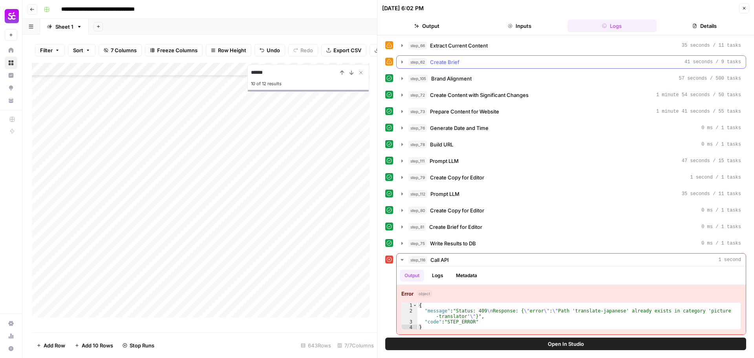
scroll to position [315, 0]
click at [114, 176] on div "Add Column" at bounding box center [204, 194] width 345 height 262
click at [744, 7] on icon "button" at bounding box center [744, 8] width 5 height 5
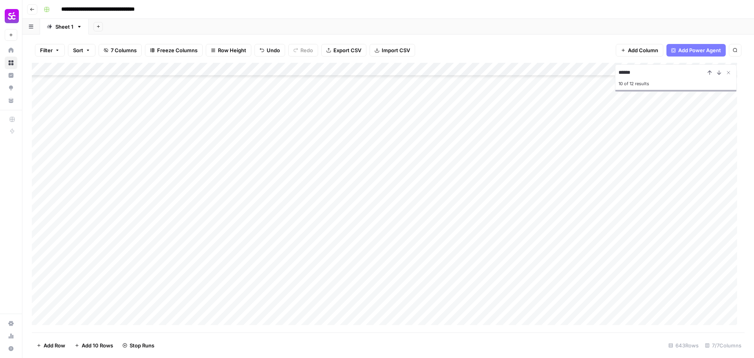
click at [677, 168] on div "Add Column" at bounding box center [388, 198] width 713 height 270
click at [667, 156] on div "Add Column" at bounding box center [388, 198] width 713 height 270
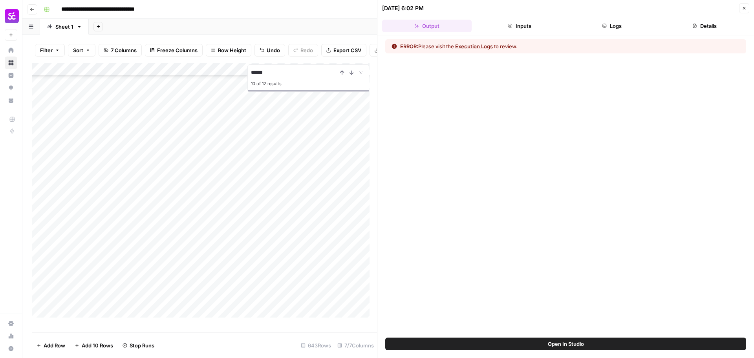
click at [524, 29] on button "Inputs" at bounding box center [520, 26] width 90 height 13
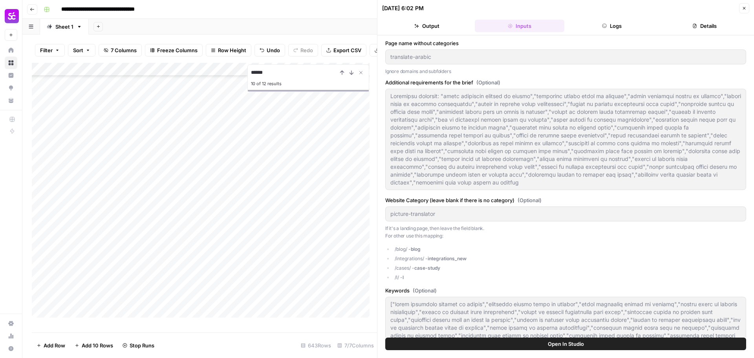
click at [622, 33] on header "09/06/25 at 6:02 PM Close Output Inputs Logs Details" at bounding box center [566, 17] width 377 height 35
click at [627, 31] on button "Logs" at bounding box center [613, 26] width 90 height 13
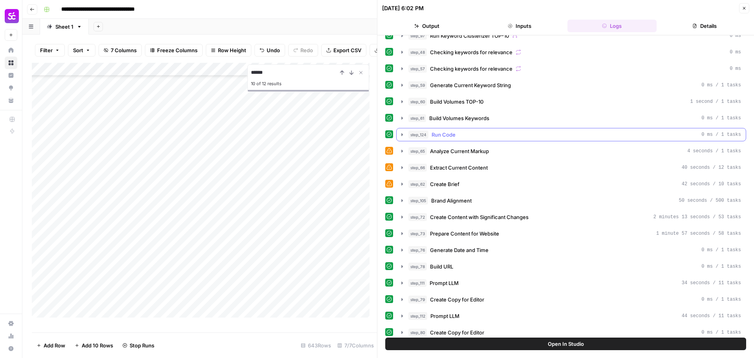
scroll to position [315, 0]
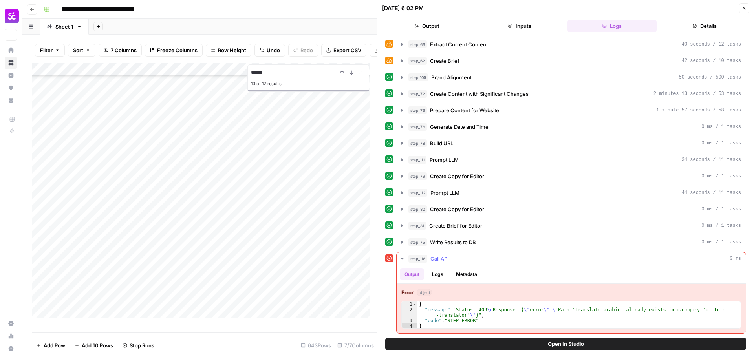
type textarea "**********"
drag, startPoint x: 568, startPoint y: 310, endPoint x: 576, endPoint y: 311, distance: 7.1
click at [576, 311] on div "{ "message" : "Status: 409 \n Response: { \" error \" : \" Path 'translate-arab…" at bounding box center [579, 321] width 323 height 38
drag, startPoint x: 567, startPoint y: 313, endPoint x: 596, endPoint y: 311, distance: 28.3
click at [596, 312] on div "{ "message" : "Status: 409 \n Response: { \" error \" : \" Path 'translate-arab…" at bounding box center [579, 321] width 323 height 38
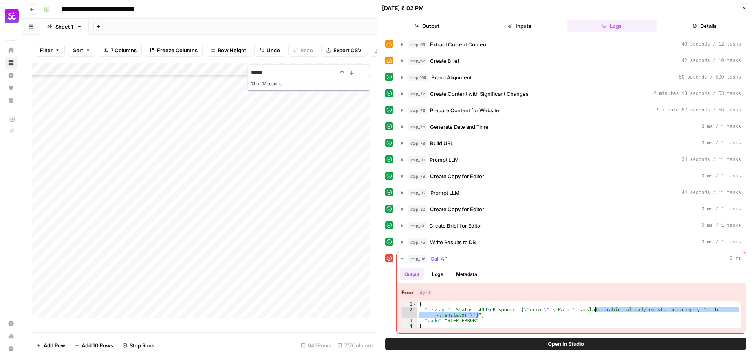
click at [590, 311] on div "{ "message" : "Status: 409 \n Response: { \" error \" : \" Path 'translate-arab…" at bounding box center [579, 321] width 323 height 38
drag, startPoint x: 568, startPoint y: 310, endPoint x: 608, endPoint y: 311, distance: 40.1
click at [608, 311] on div "{ "message" : "Status: 409 \n Response: { \" error \" : \" Path 'translate-arab…" at bounding box center [579, 321] width 323 height 38
click at [746, 11] on button "Close" at bounding box center [744, 8] width 10 height 10
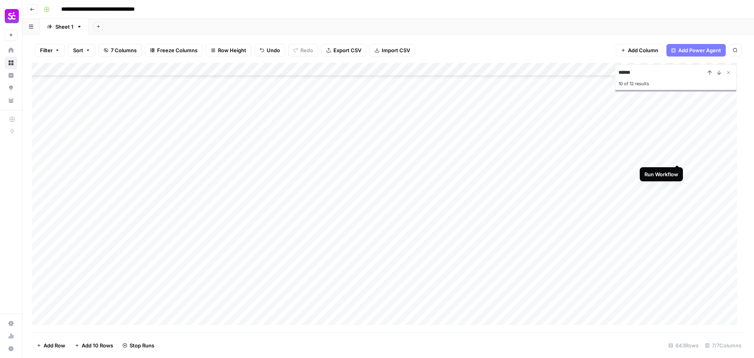
click at [677, 155] on div "Add Column" at bounding box center [388, 198] width 713 height 270
click at [665, 143] on div "Add Column" at bounding box center [388, 198] width 713 height 270
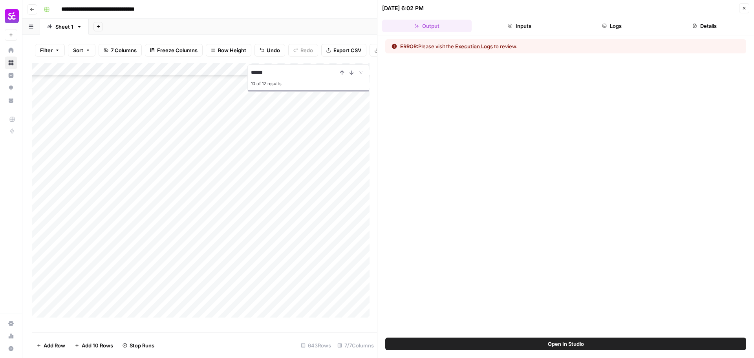
click at [609, 25] on button "Logs" at bounding box center [613, 26] width 90 height 13
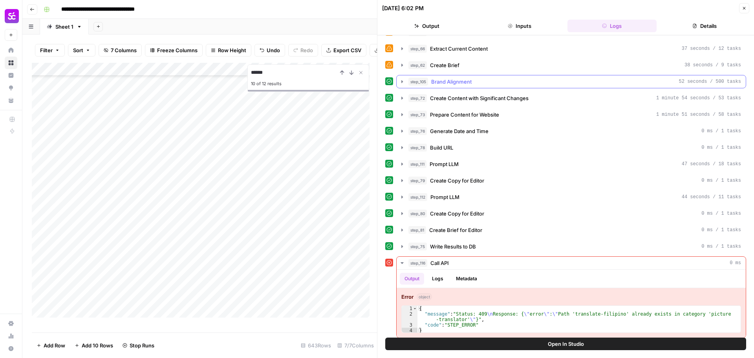
scroll to position [315, 0]
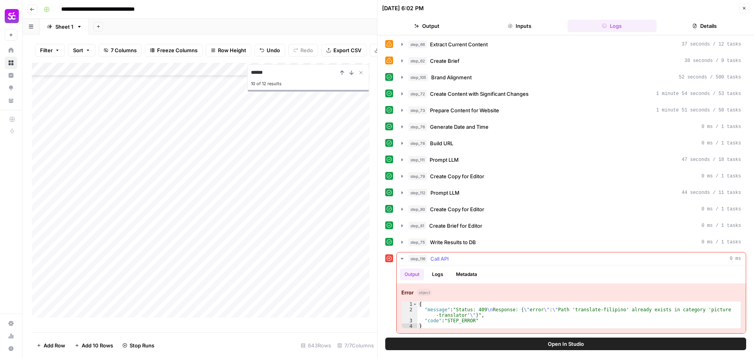
type textarea "**********"
drag, startPoint x: 567, startPoint y: 311, endPoint x: 614, endPoint y: 311, distance: 47.5
click at [614, 311] on div "{ "message" : "Status: 409 \n Response: { \" error \" : \" Path 'translate-fili…" at bounding box center [579, 321] width 323 height 38
click at [746, 7] on icon "button" at bounding box center [744, 8] width 3 height 3
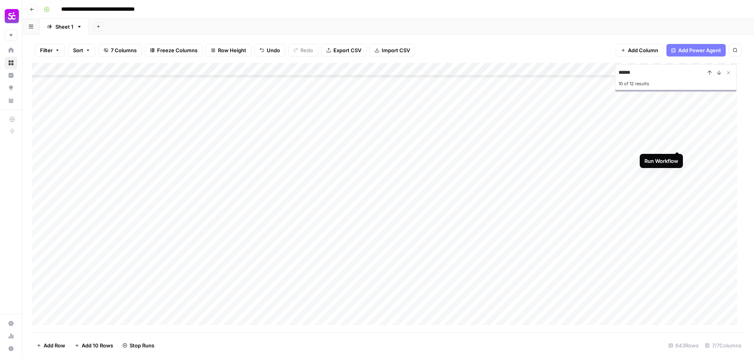
click at [677, 144] on div "Add Column" at bounding box center [388, 198] width 713 height 270
click at [580, 129] on div "Add Column" at bounding box center [388, 198] width 713 height 270
click at [106, 177] on div "Add Column" at bounding box center [388, 198] width 713 height 270
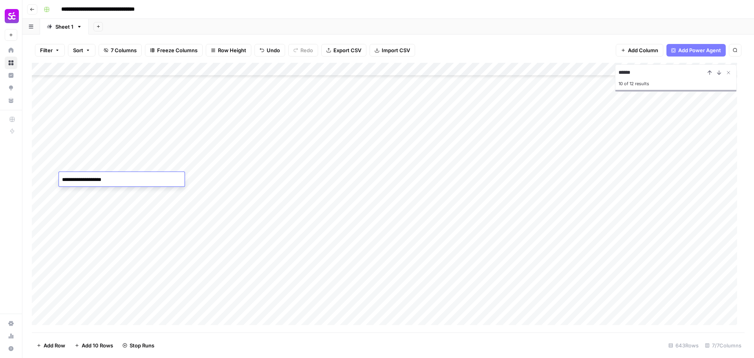
click at [676, 180] on div "Add Column" at bounding box center [388, 198] width 713 height 270
click at [120, 127] on div "Add Column" at bounding box center [388, 198] width 713 height 270
click at [677, 138] on div "Add Column" at bounding box center [388, 198] width 713 height 270
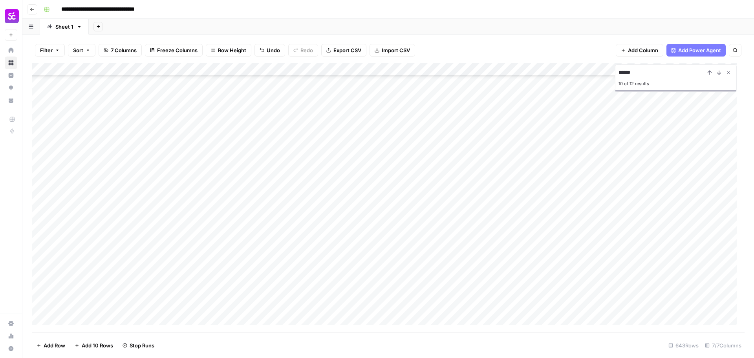
click at [107, 196] on div "Add Column" at bounding box center [388, 198] width 713 height 270
click at [665, 197] on div "Add Column" at bounding box center [388, 198] width 713 height 270
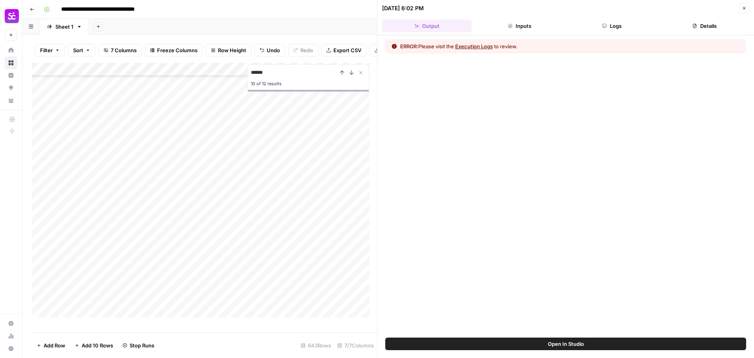
click at [612, 24] on button "Logs" at bounding box center [613, 26] width 90 height 13
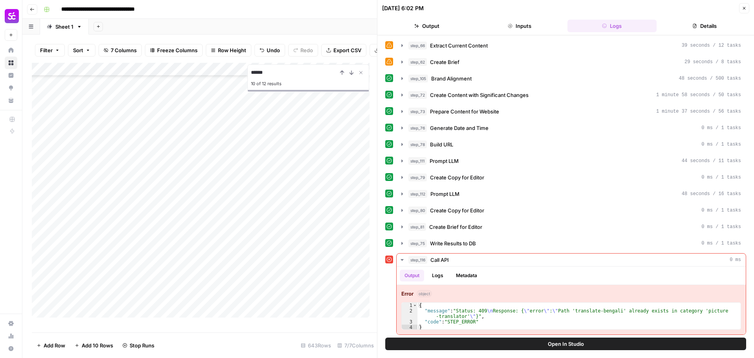
scroll to position [315, 0]
click at [742, 4] on button "Close" at bounding box center [744, 8] width 10 height 10
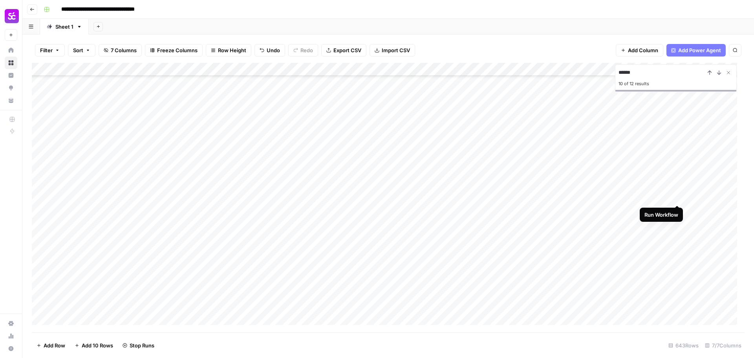
click at [678, 196] on div "Add Column" at bounding box center [388, 198] width 713 height 270
click at [114, 185] on div "Add Column" at bounding box center [388, 198] width 713 height 270
click at [678, 184] on div "Add Column" at bounding box center [388, 198] width 713 height 270
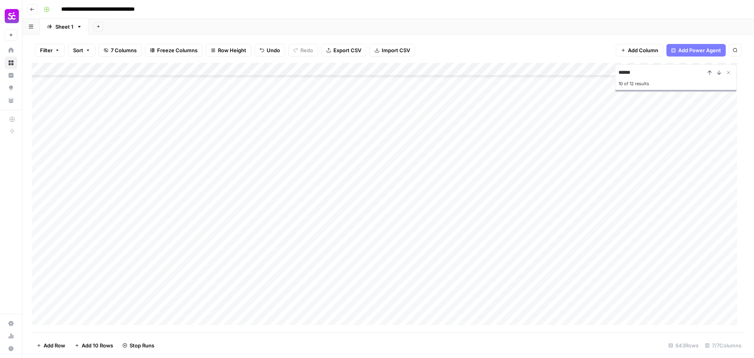
click at [139, 147] on div "Add Column" at bounding box center [388, 198] width 713 height 270
click at [666, 198] on div "Add Column" at bounding box center [388, 198] width 713 height 270
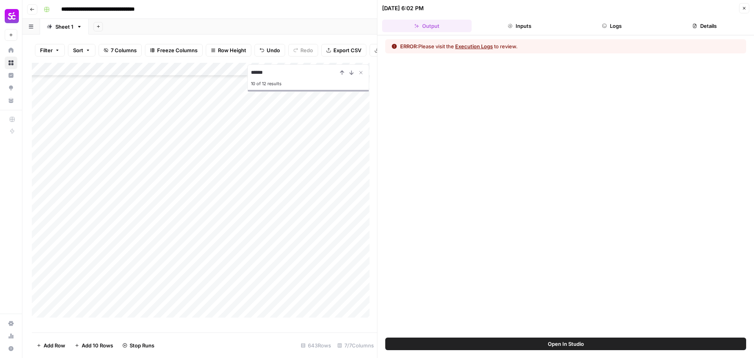
click at [614, 31] on button "Logs" at bounding box center [613, 26] width 90 height 13
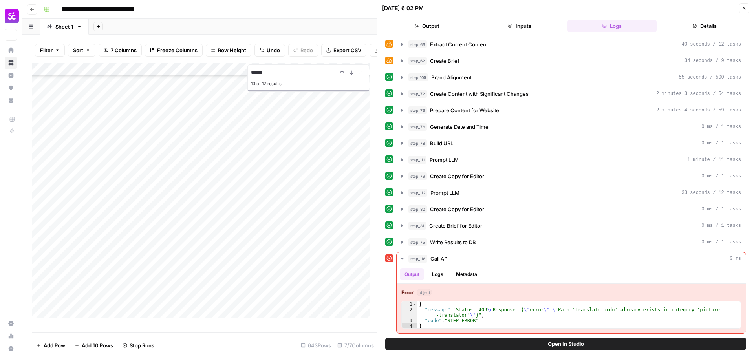
scroll to position [7815, 0]
click at [741, 12] on button "Close" at bounding box center [744, 8] width 10 height 10
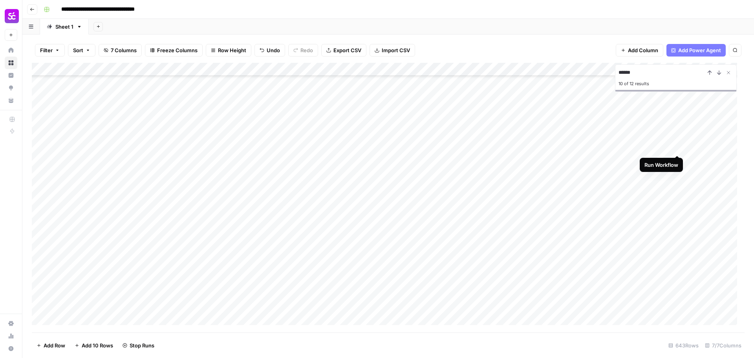
click at [677, 149] on div "Add Column" at bounding box center [388, 198] width 713 height 270
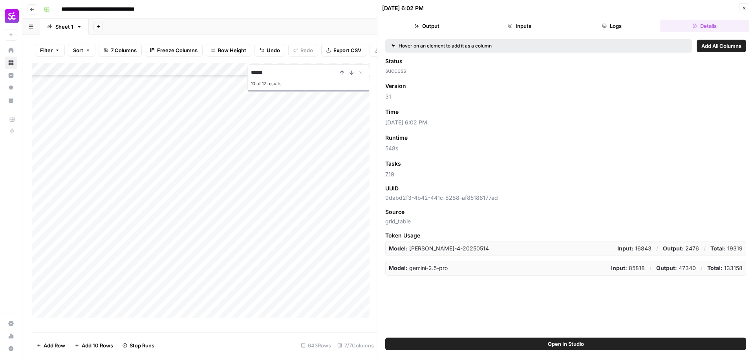
scroll to position [7959, 0]
click at [745, 12] on button "Close" at bounding box center [744, 8] width 10 height 10
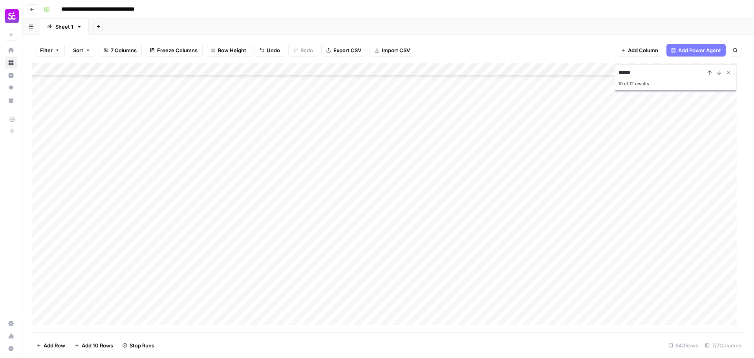
scroll to position [7910, 0]
click at [667, 172] on div "Add Column" at bounding box center [388, 198] width 713 height 270
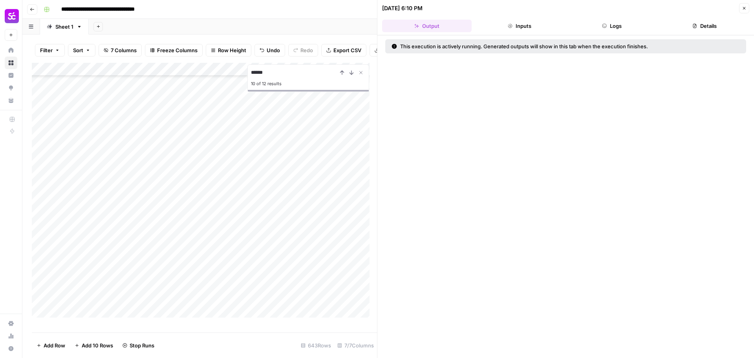
click at [709, 32] on button "Details" at bounding box center [705, 26] width 90 height 13
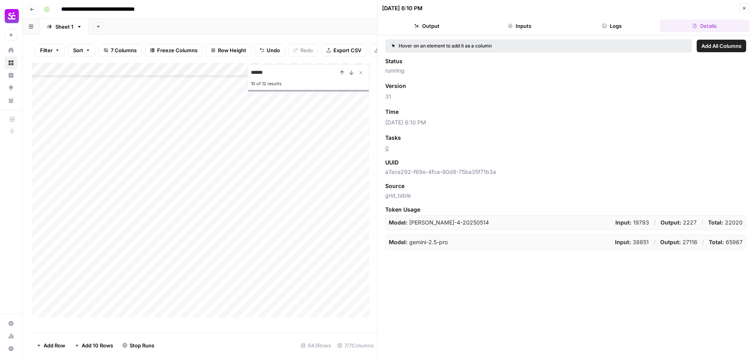
click at [741, 6] on button "Close" at bounding box center [744, 8] width 10 height 10
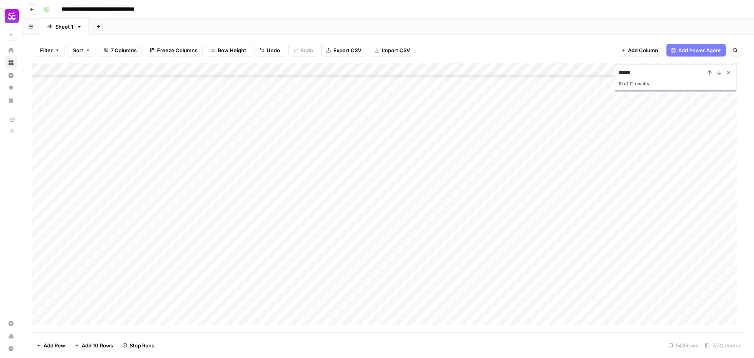
scroll to position [8352, 0]
click at [669, 304] on div "Add Column" at bounding box center [388, 198] width 713 height 270
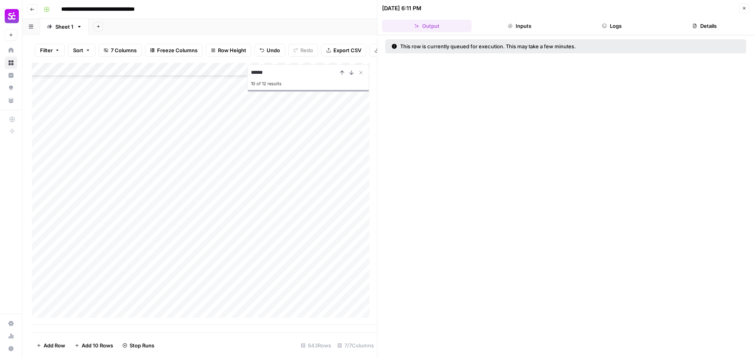
click at [715, 30] on button "Details" at bounding box center [705, 26] width 90 height 13
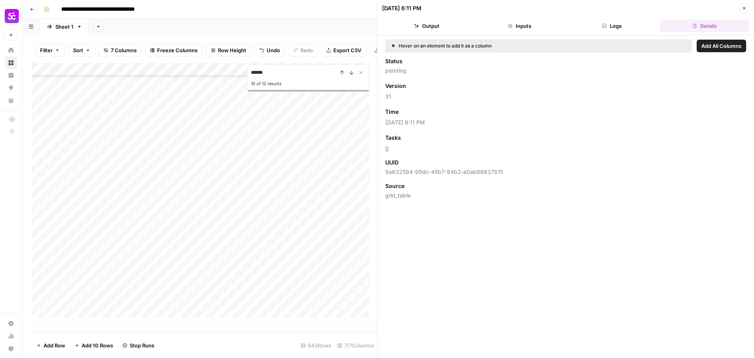
click at [745, 11] on button "Close" at bounding box center [744, 8] width 10 height 10
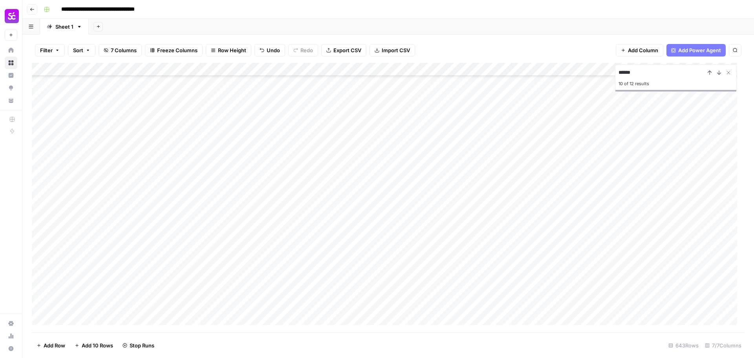
scroll to position [7615, 0]
click at [667, 189] on div "Add Column" at bounding box center [388, 198] width 713 height 270
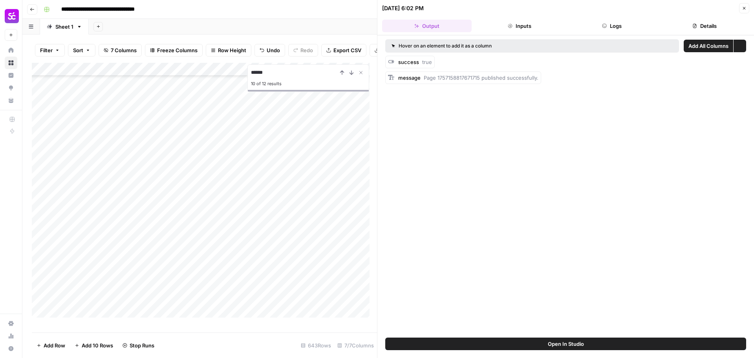
drag, startPoint x: 684, startPoint y: 32, endPoint x: 686, endPoint y: 28, distance: 5.1
click at [686, 28] on button "Details" at bounding box center [705, 26] width 90 height 13
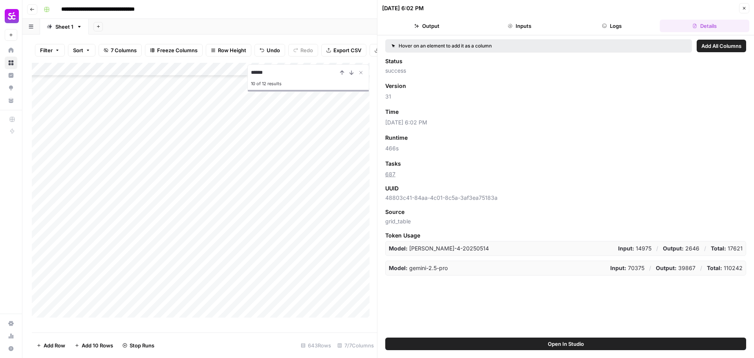
click at [741, 9] on button "Close" at bounding box center [744, 8] width 10 height 10
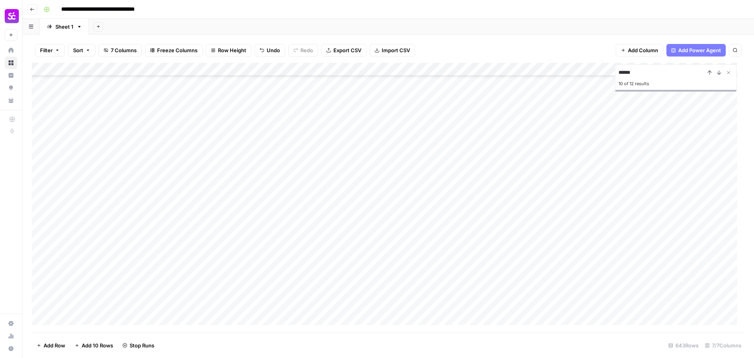
scroll to position [8352, 0]
